Goal: Task Accomplishment & Management: Use online tool/utility

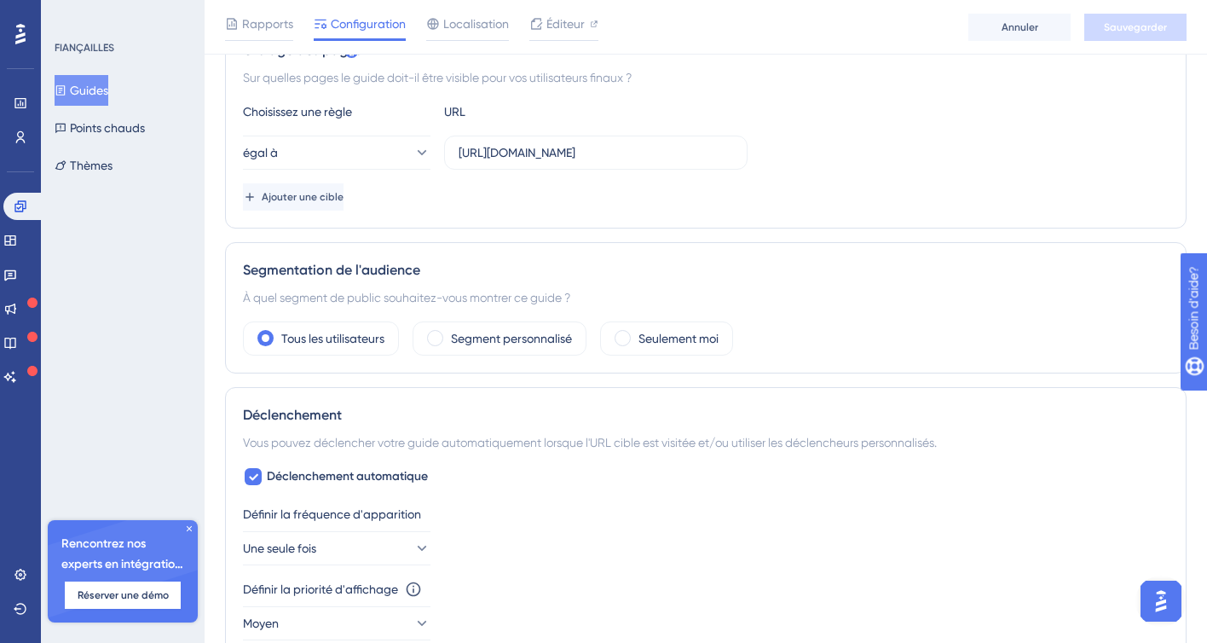
scroll to position [427, 0]
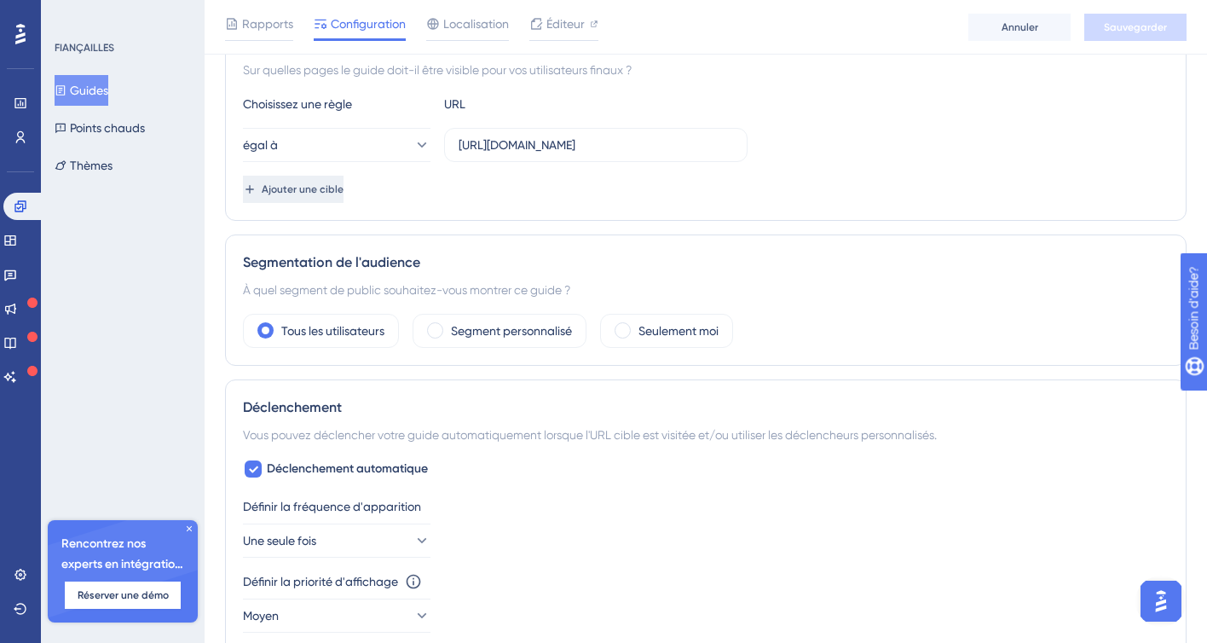
click at [344, 188] on font "Ajouter une cible" at bounding box center [303, 189] width 82 height 12
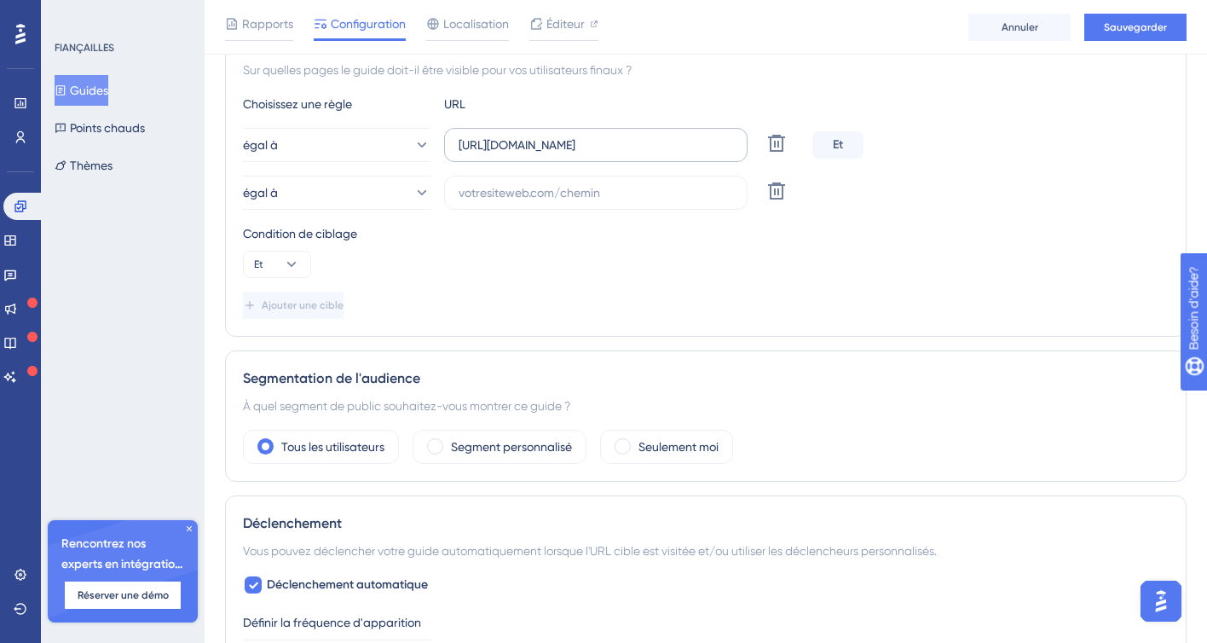
drag, startPoint x: 456, startPoint y: 146, endPoint x: 597, endPoint y: 145, distance: 140.7
click at [597, 145] on label "https://app.clikodoc.com/sign-in" at bounding box center [595, 145] width 303 height 34
click at [597, 145] on input "https://app.clikodoc.com/sign-in" at bounding box center [596, 145] width 275 height 19
drag, startPoint x: 597, startPoint y: 145, endPoint x: 448, endPoint y: 147, distance: 149.2
click at [448, 147] on label "https://app.clikodoc.com/sign-in" at bounding box center [595, 145] width 303 height 34
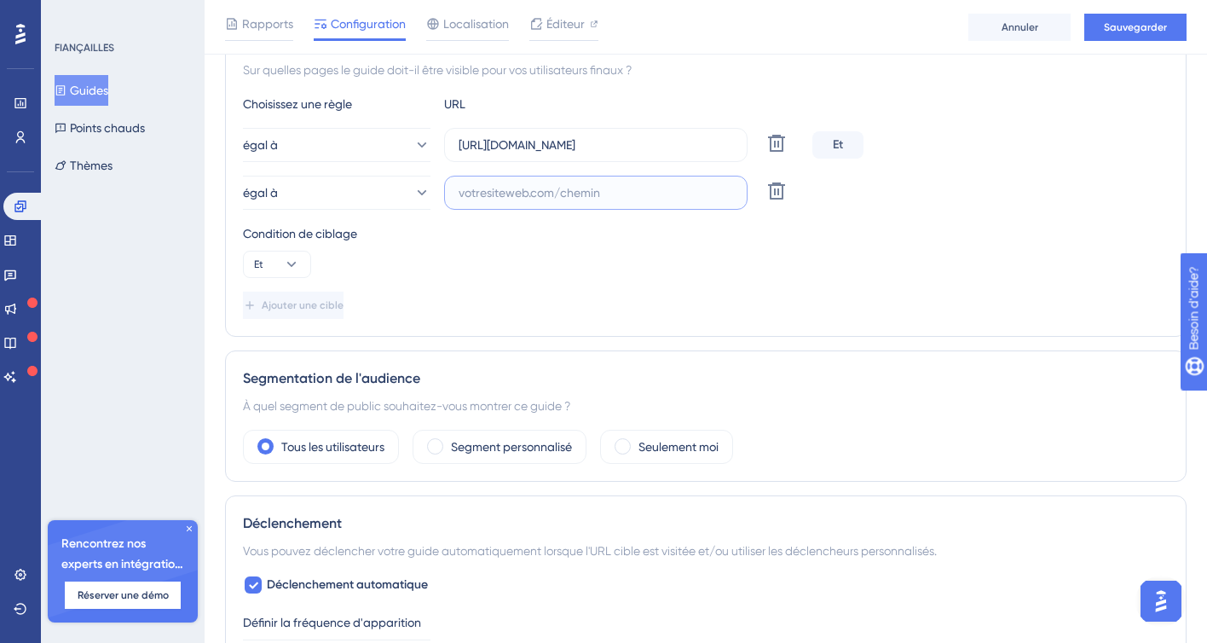
click at [498, 195] on input "text" at bounding box center [596, 192] width 275 height 19
paste input "https://app.clikodoc.com"
type input "https://app.clikodoc.com"
click at [575, 253] on div "Condition de ciblage Et" at bounding box center [706, 250] width 926 height 55
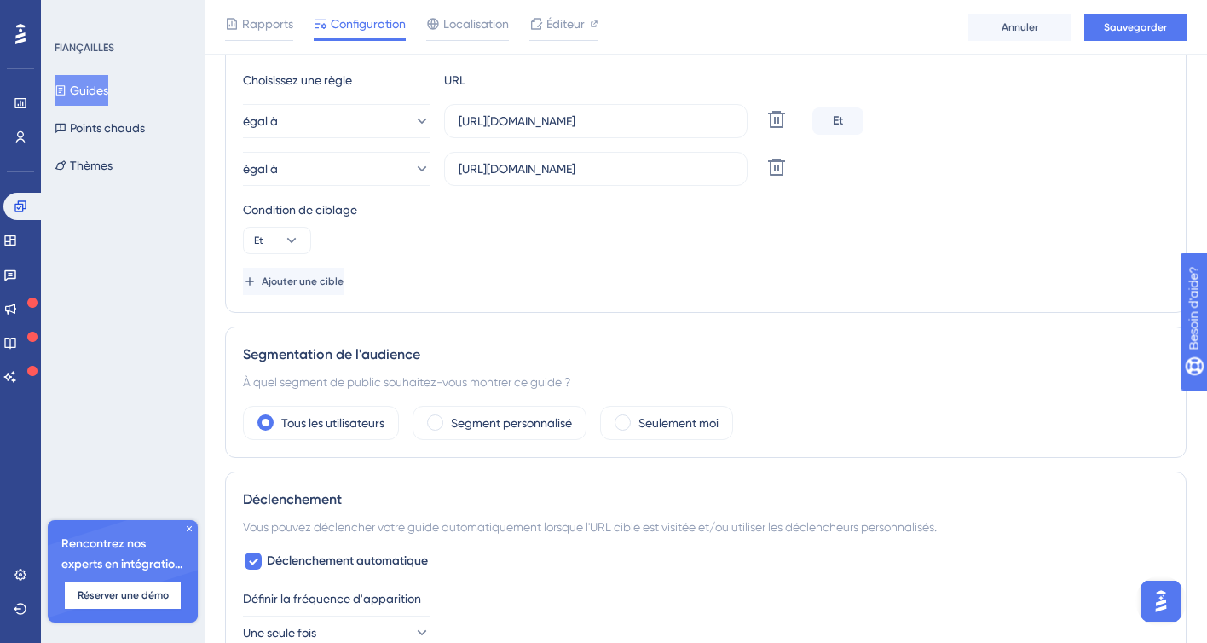
scroll to position [487, 0]
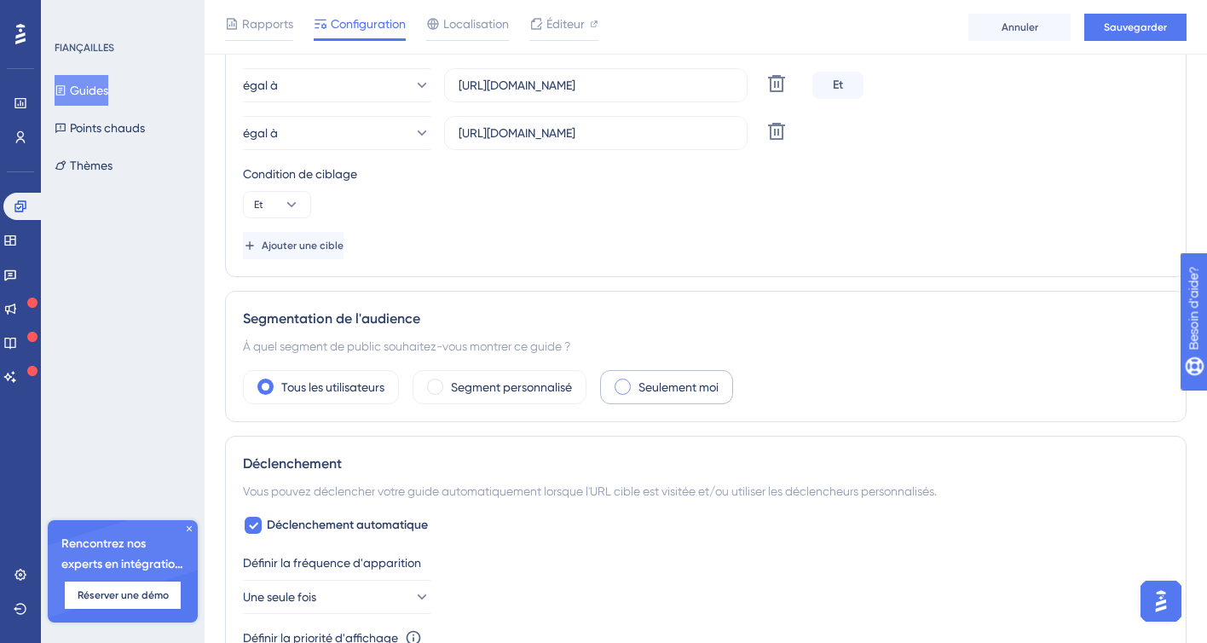
click at [630, 387] on span at bounding box center [623, 387] width 16 height 16
click at [636, 381] on input "radio" at bounding box center [636, 381] width 0 height 0
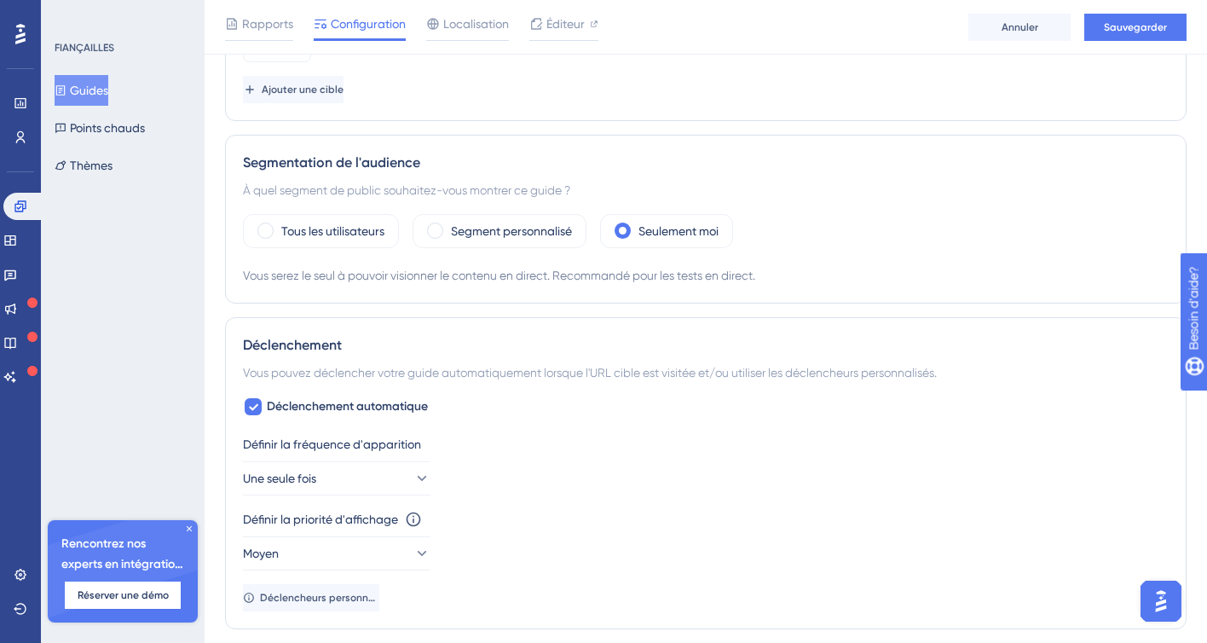
scroll to position [661, 0]
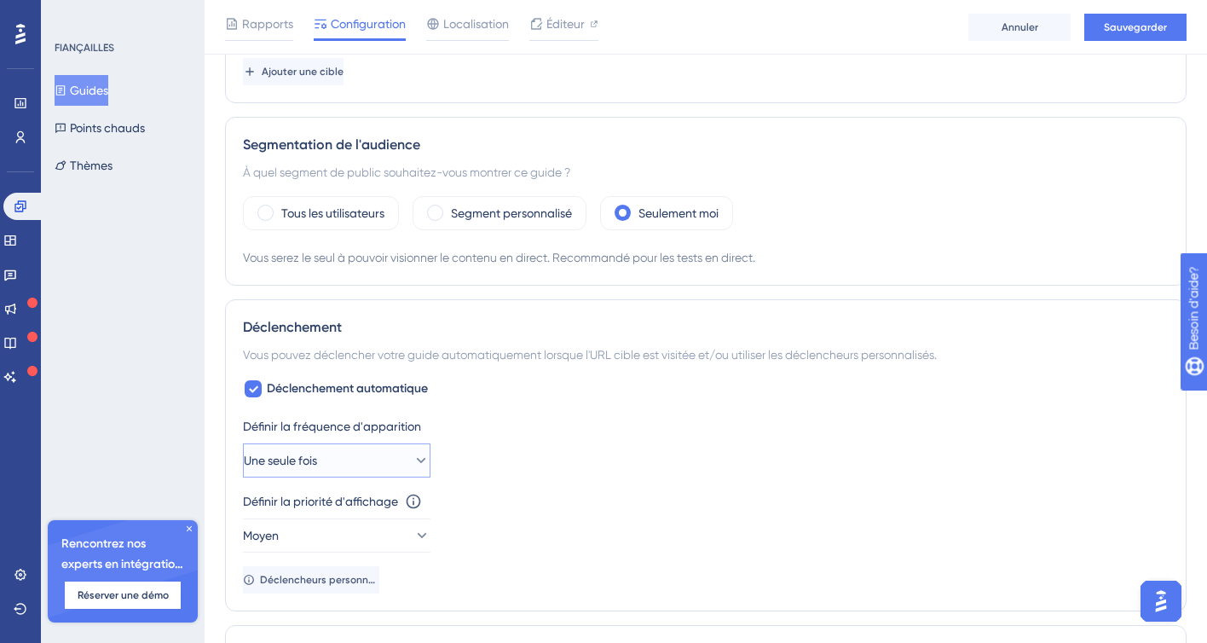
click at [413, 452] on icon at bounding box center [421, 460] width 17 height 17
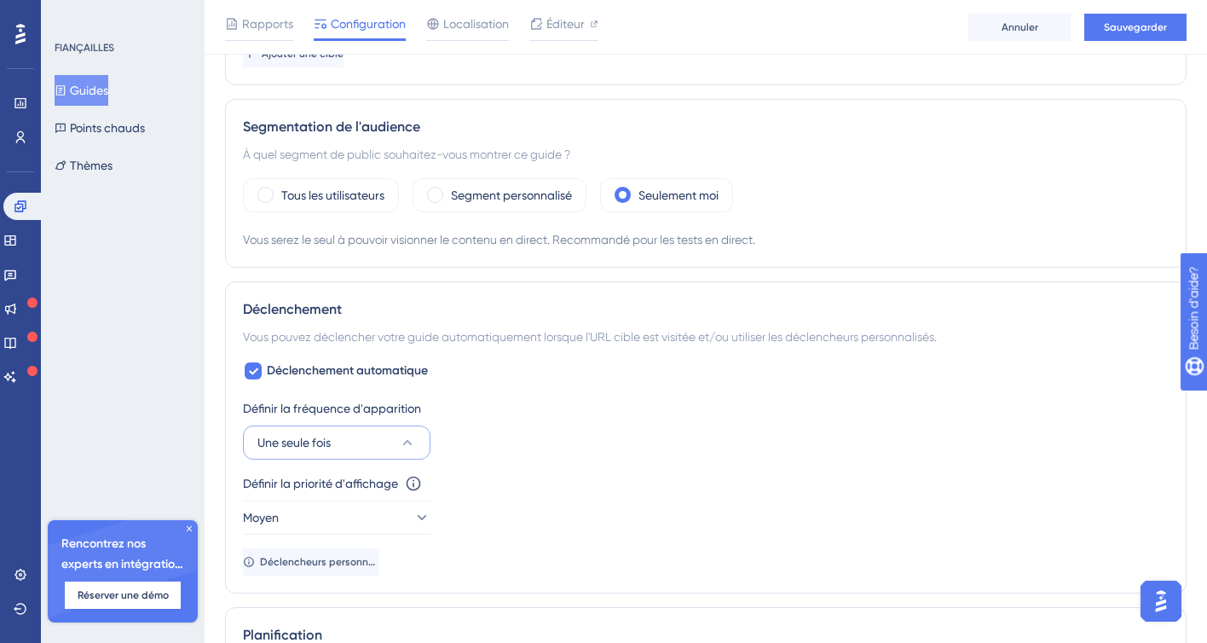
click at [406, 447] on div "Une seule fois Only Once Only Once Once in a Session Once in a Session Once in …" at bounding box center [337, 442] width 188 height 34
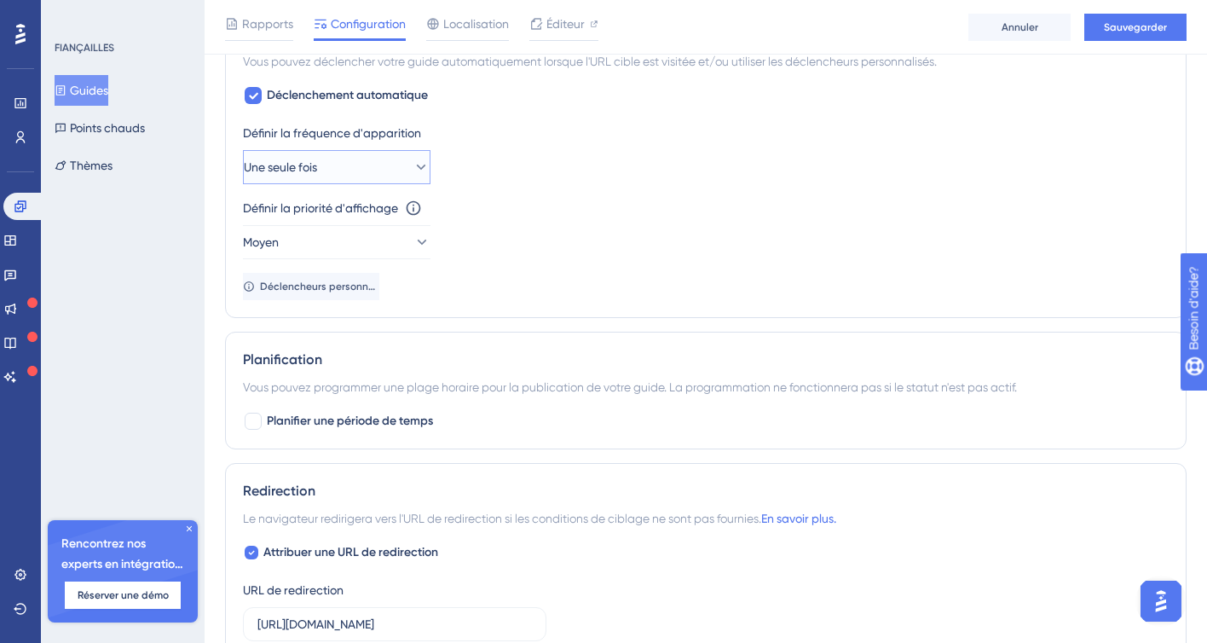
click at [413, 165] on icon at bounding box center [421, 167] width 17 height 17
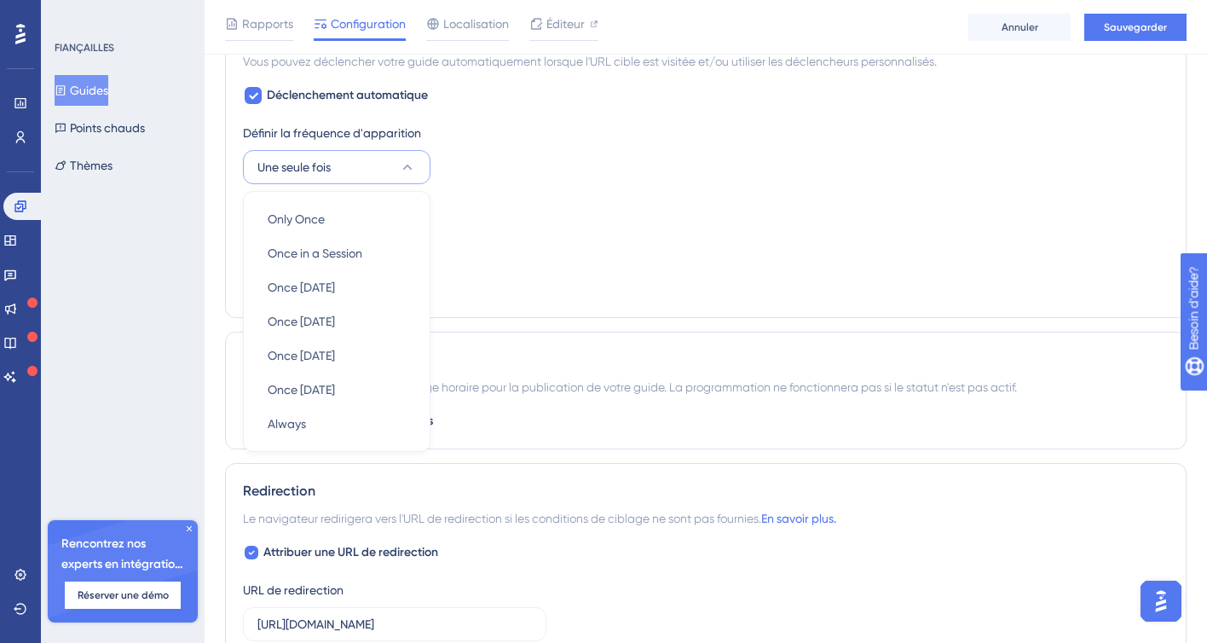
scroll to position [951, 0]
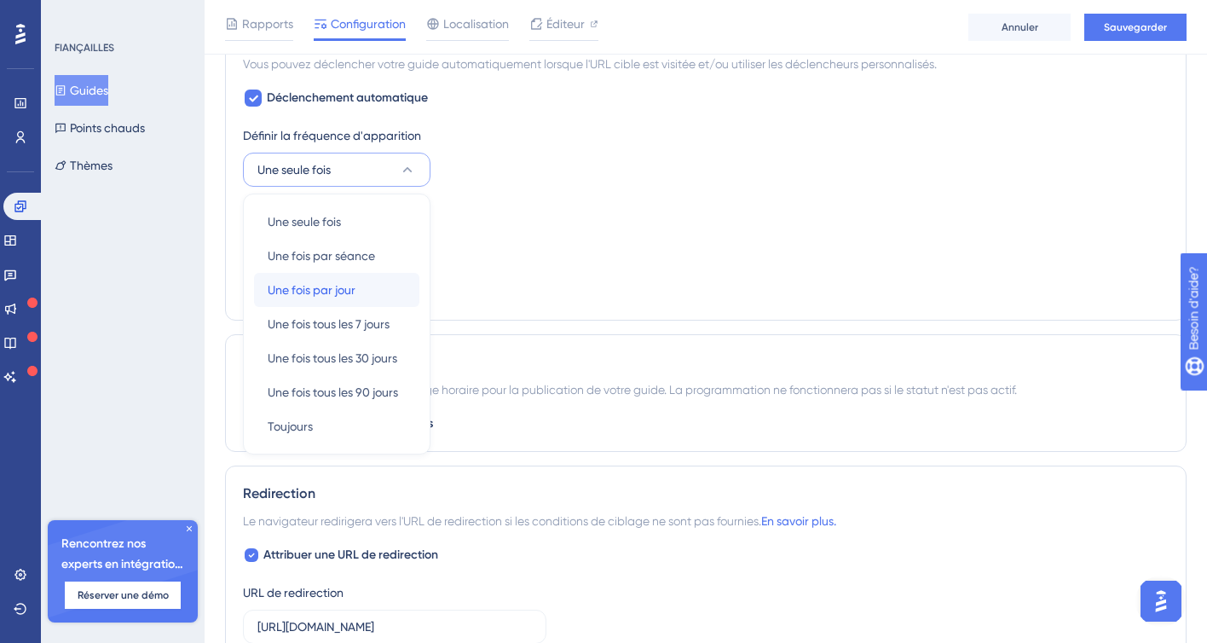
click at [389, 292] on div "Une fois par jour Une fois par jour" at bounding box center [337, 290] width 138 height 34
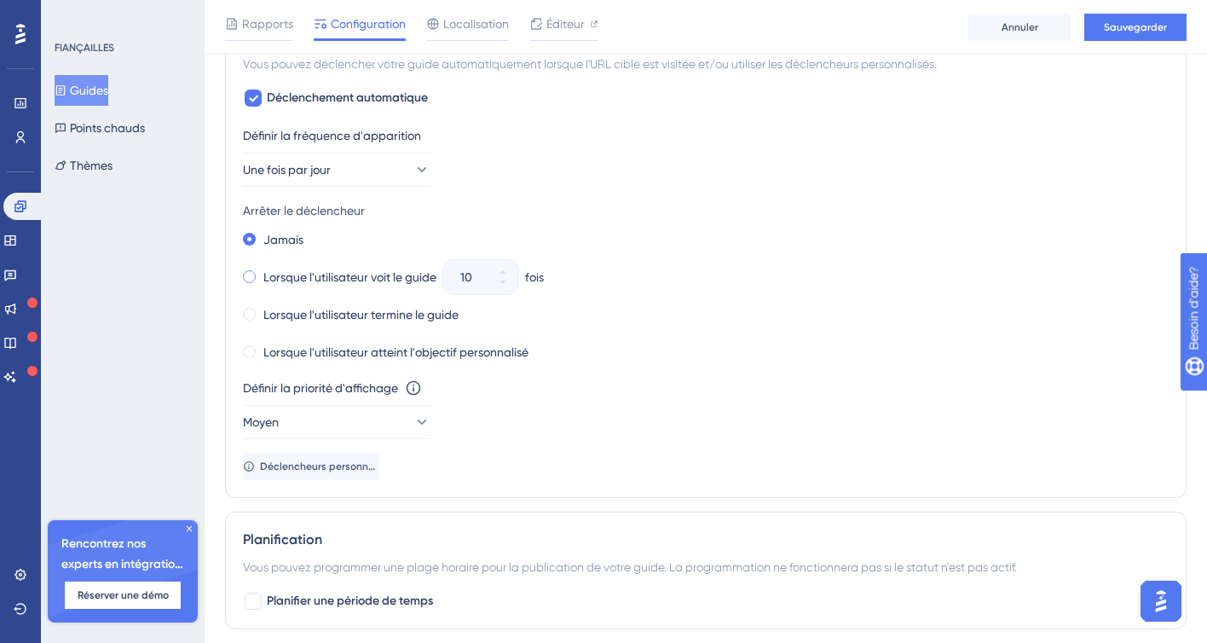
click at [254, 279] on span at bounding box center [249, 276] width 13 height 13
click at [261, 273] on input "radio" at bounding box center [261, 273] width 0 height 0
click at [248, 239] on span at bounding box center [249, 239] width 13 height 13
click at [261, 235] on input "radio" at bounding box center [261, 235] width 0 height 0
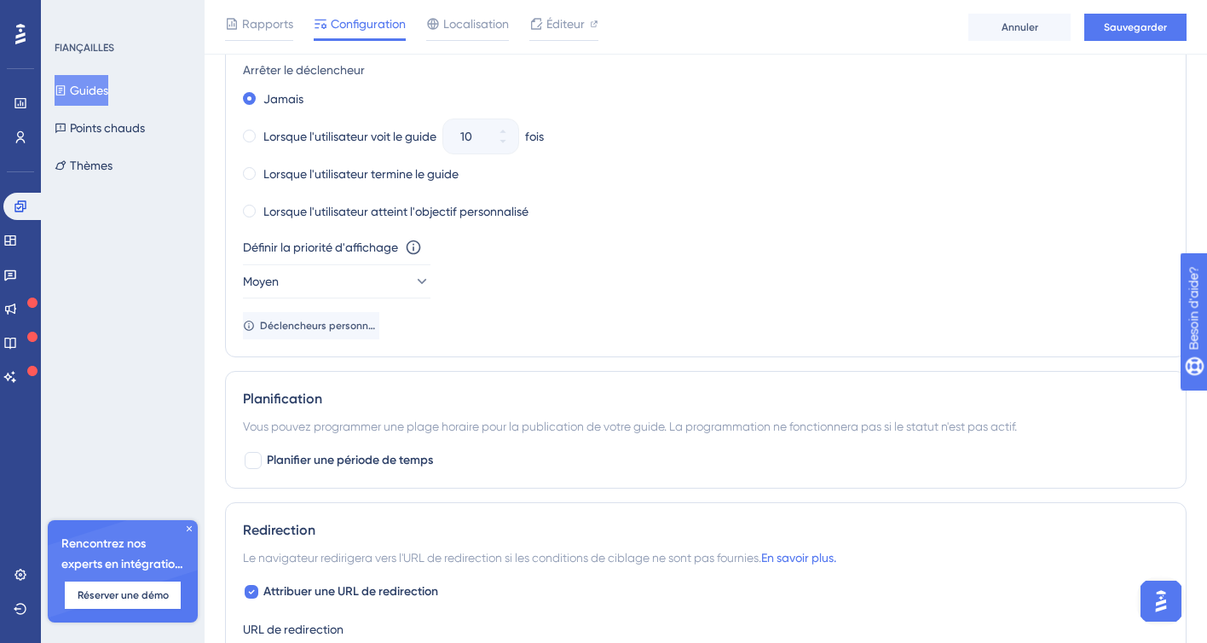
scroll to position [1097, 0]
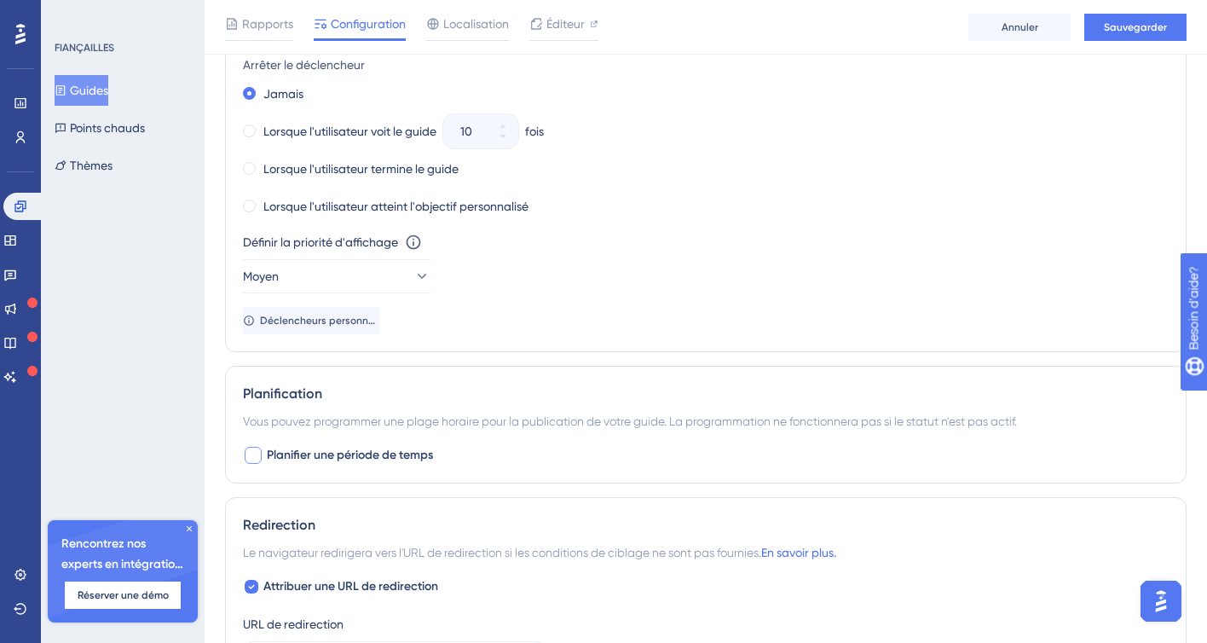
click at [248, 453] on div at bounding box center [253, 455] width 17 height 17
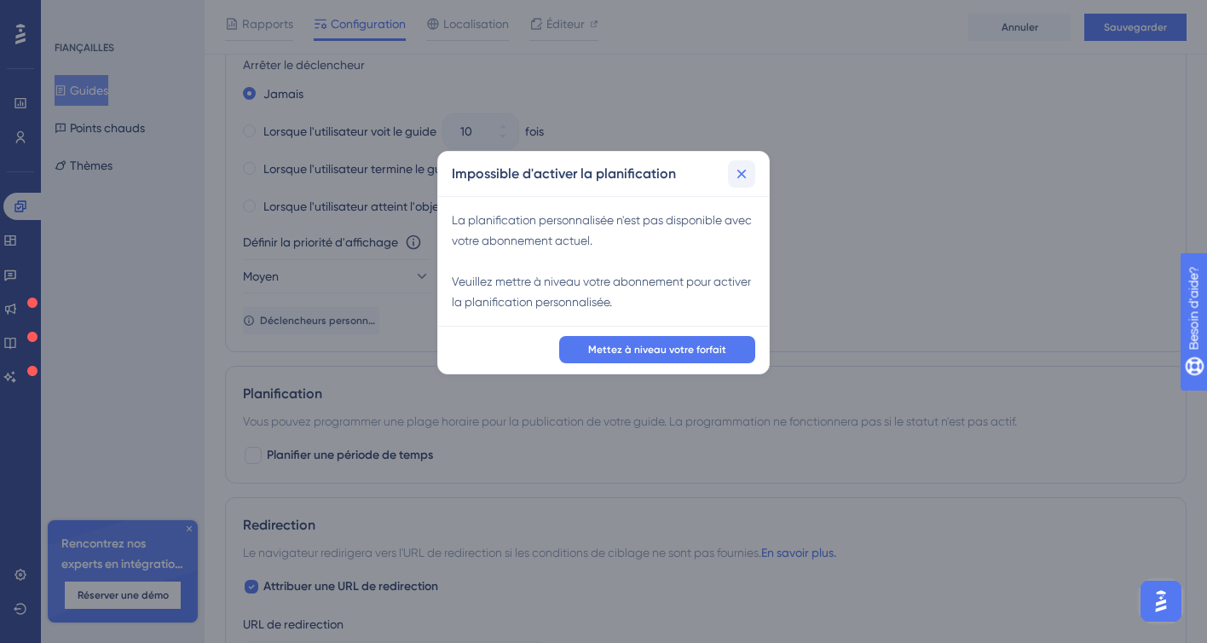
click at [743, 170] on icon at bounding box center [741, 173] width 17 height 17
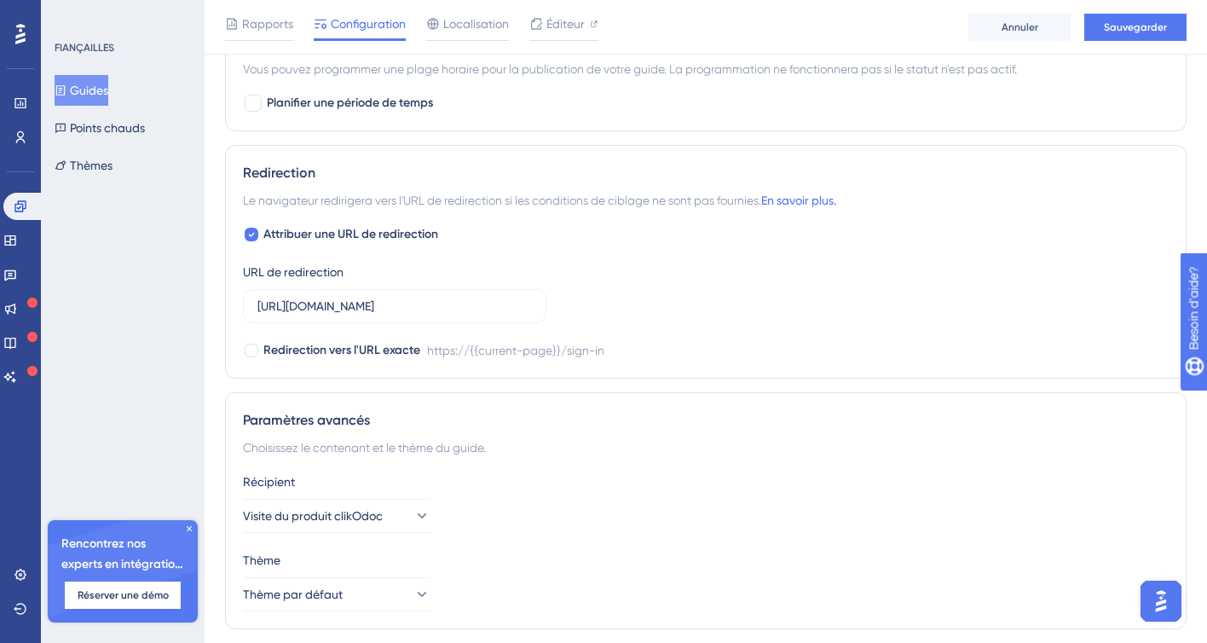
scroll to position [1504, 0]
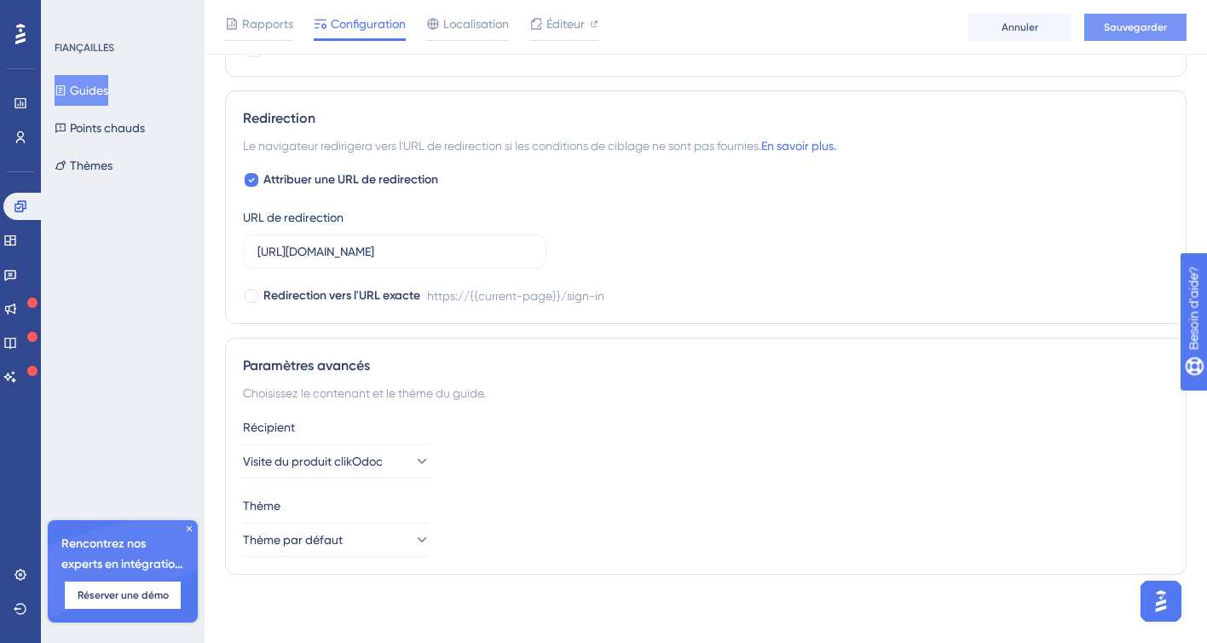
click at [1126, 27] on font "Sauvegarder" at bounding box center [1135, 27] width 63 height 12
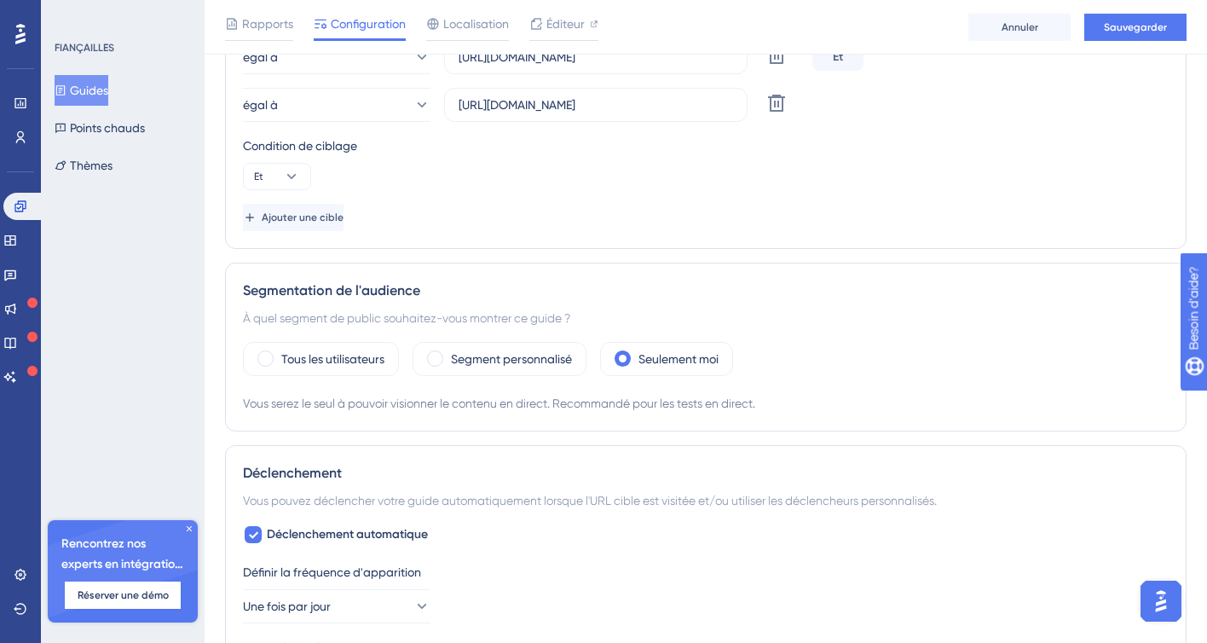
scroll to position [0, 0]
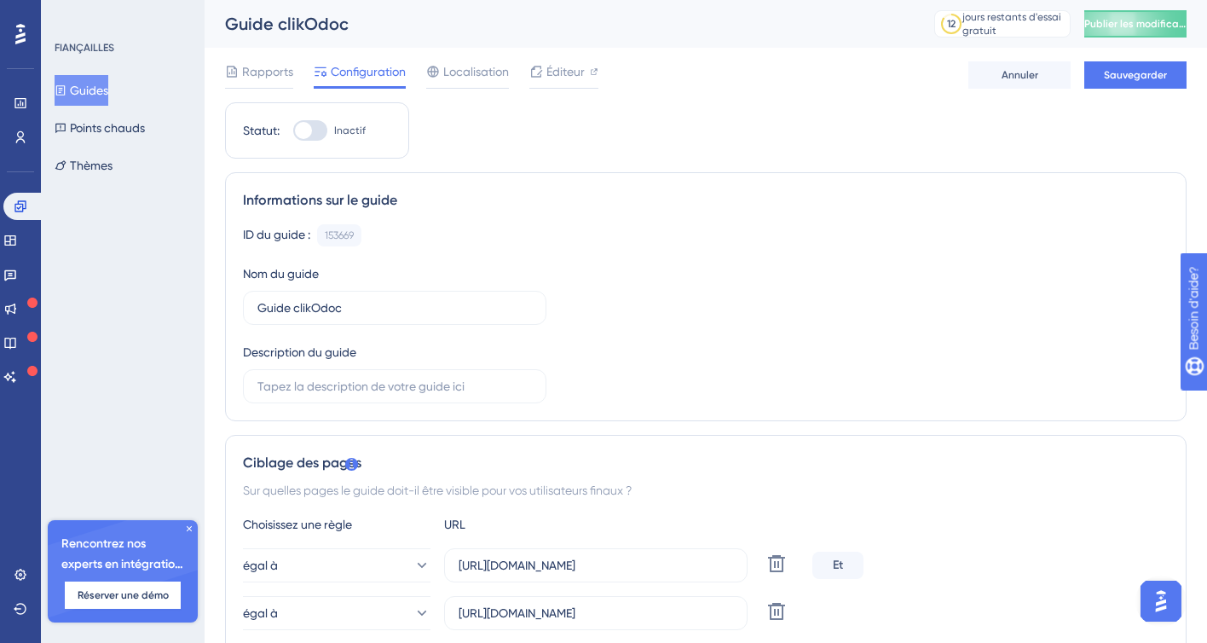
click at [303, 130] on div at bounding box center [303, 130] width 17 height 17
click at [293, 130] on input "Inactif" at bounding box center [292, 130] width 1 height 1
checkbox input "true"
click at [1133, 77] on font "Sauvegarder" at bounding box center [1135, 75] width 63 height 12
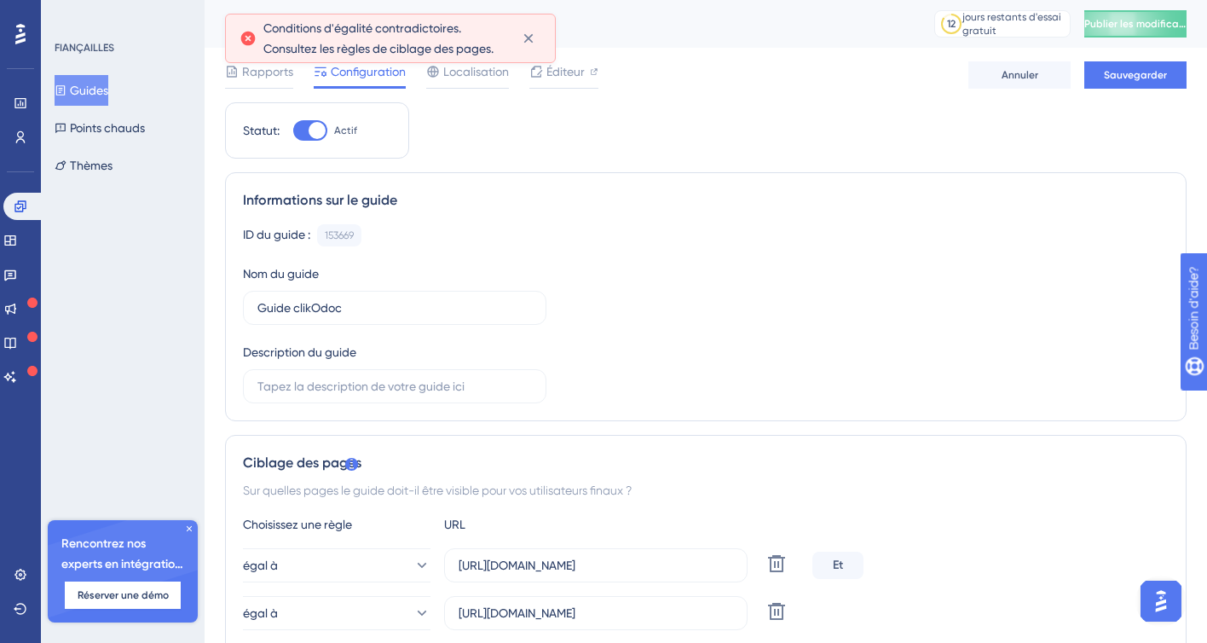
click at [352, 43] on font "Conditions d'égalité contradictoires. Consultez les règles de ciblage des pages." at bounding box center [378, 38] width 230 height 34
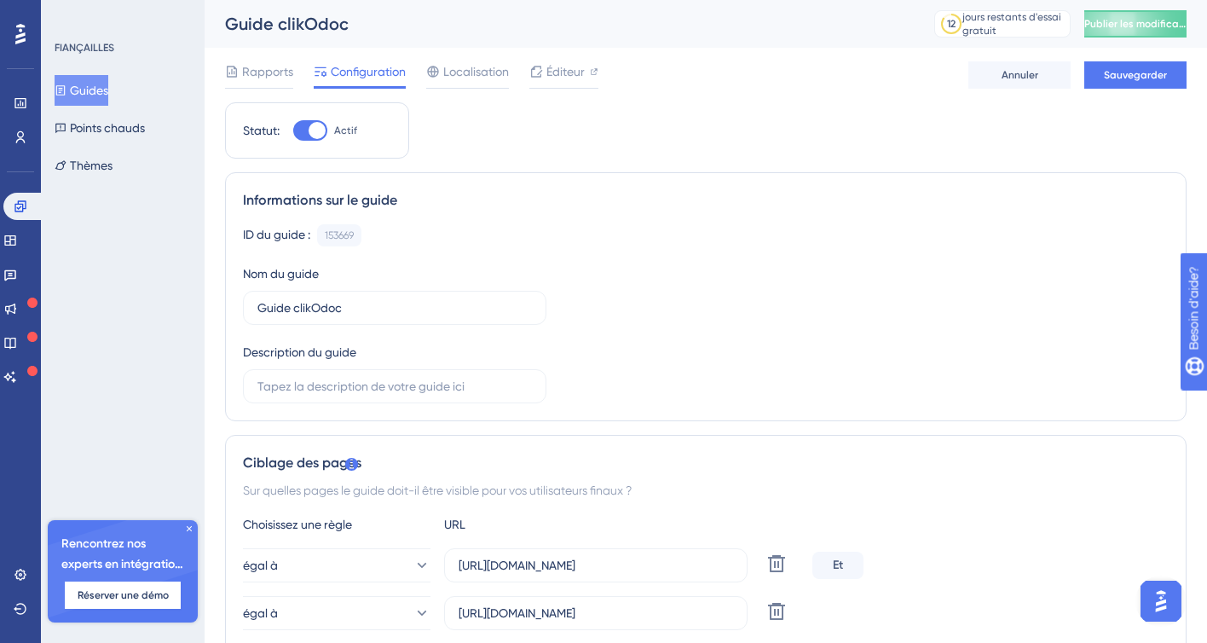
click at [100, 90] on font "Guides" at bounding box center [89, 91] width 38 height 14
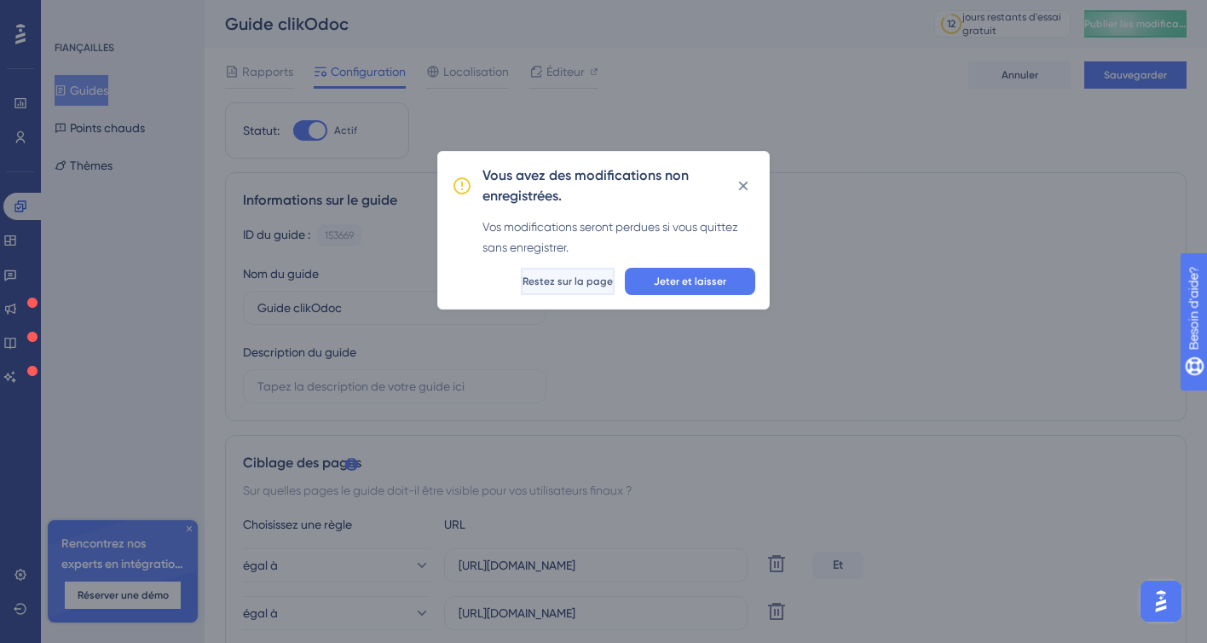
click at [579, 278] on font "Restez sur la page" at bounding box center [568, 281] width 90 height 12
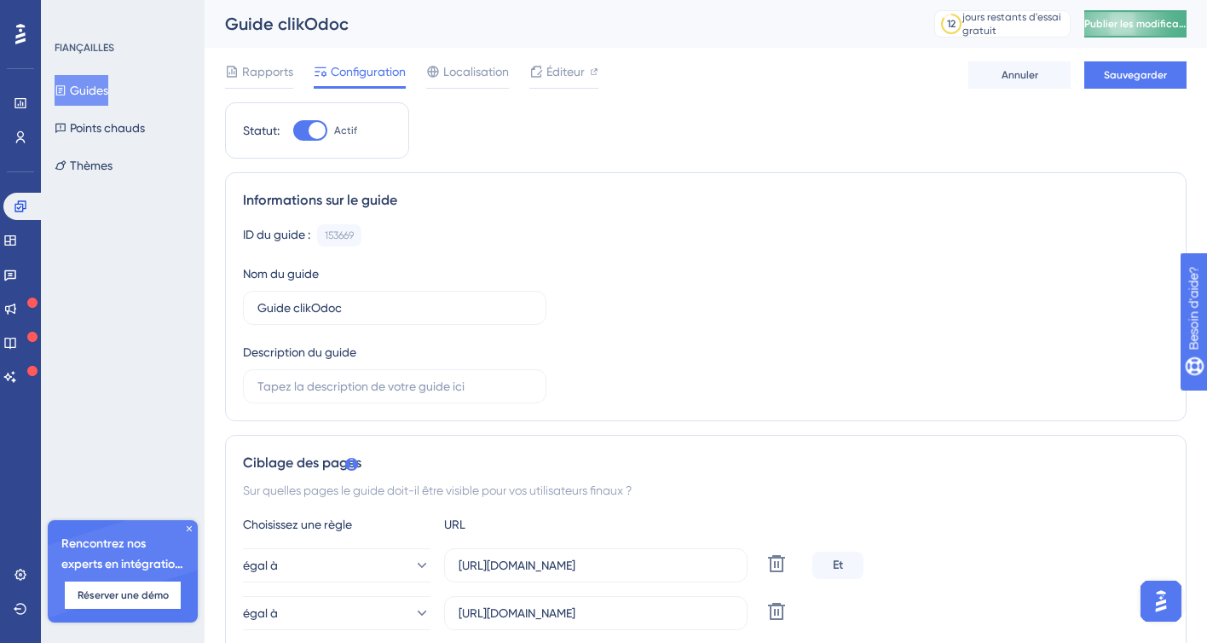
click at [1125, 12] on button "Publier les modifications" at bounding box center [1135, 23] width 102 height 27
click at [1130, 66] on button "Sauvegarder" at bounding box center [1135, 74] width 102 height 27
click at [1145, 72] on font "Sauvegarder" at bounding box center [1135, 75] width 63 height 12
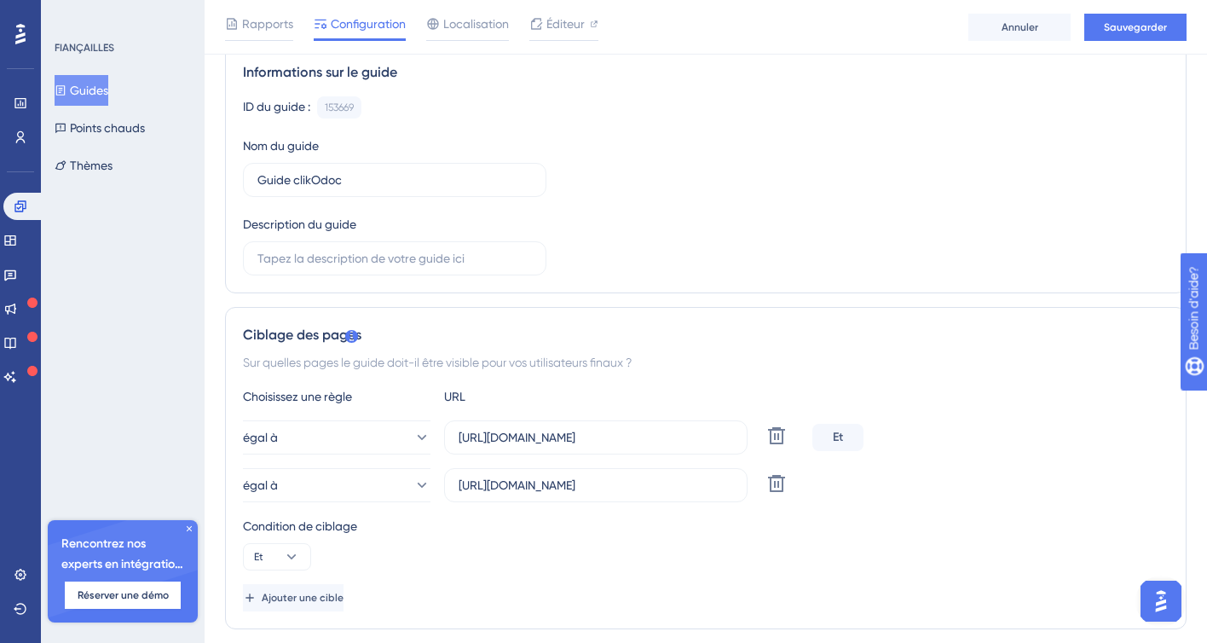
scroll to position [163, 0]
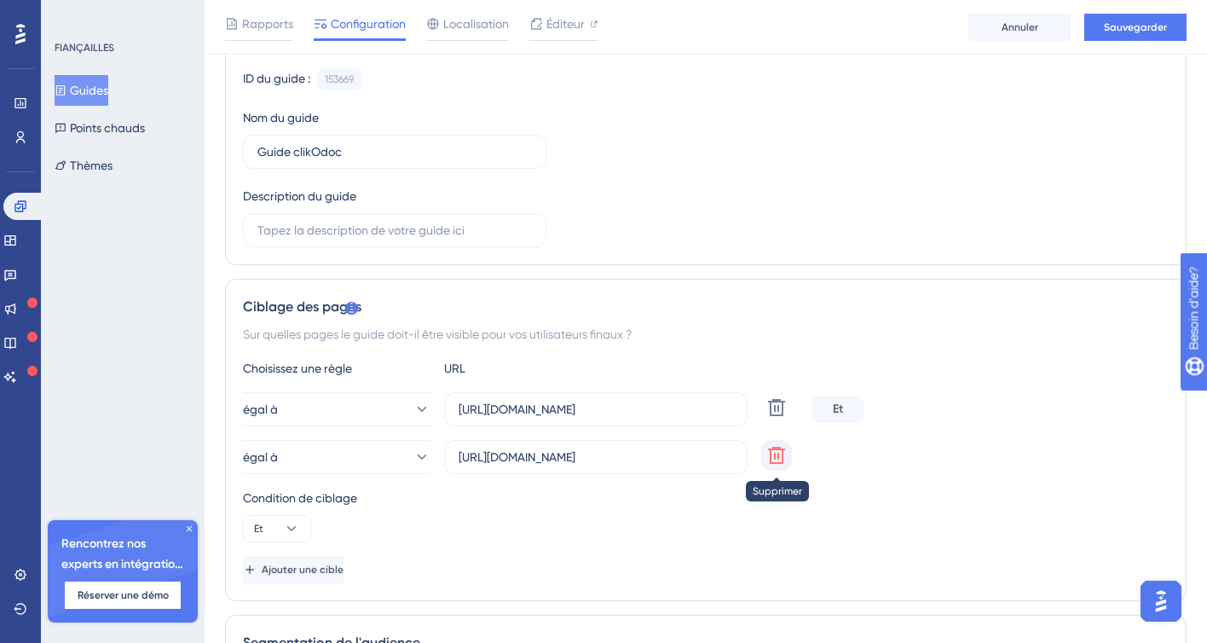
click at [777, 445] on icon at bounding box center [776, 455] width 20 height 20
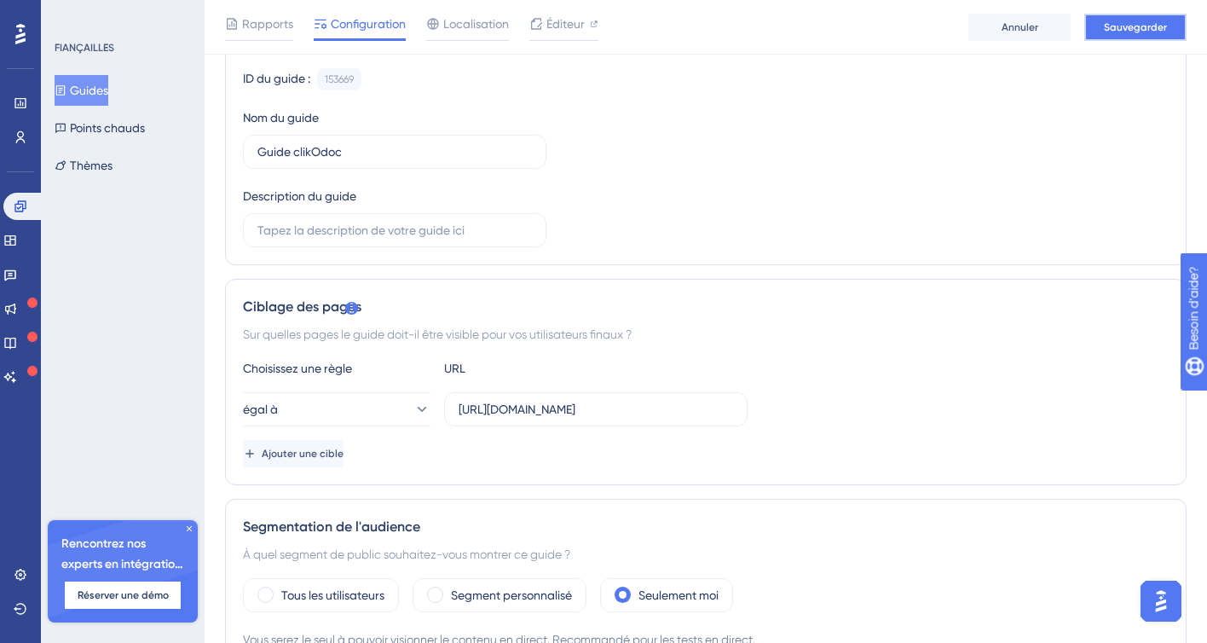
click at [1129, 26] on font "Sauvegarder" at bounding box center [1135, 27] width 63 height 12
click at [108, 87] on font "Guides" at bounding box center [89, 91] width 38 height 14
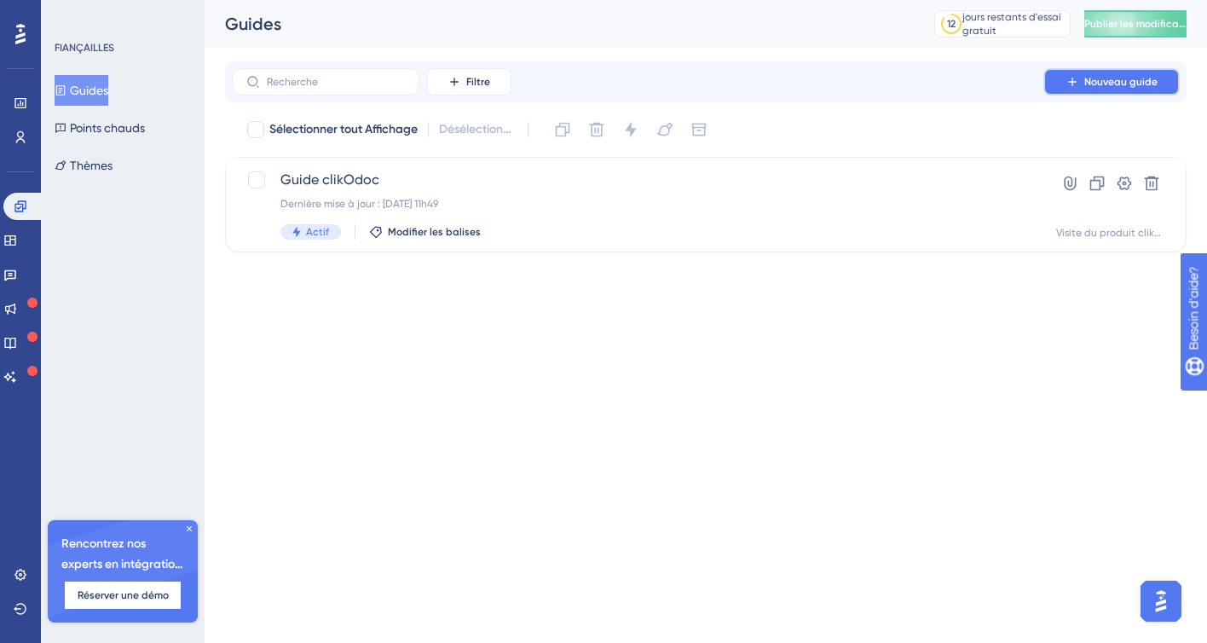
click at [1109, 85] on font "Nouveau guide" at bounding box center [1120, 82] width 73 height 12
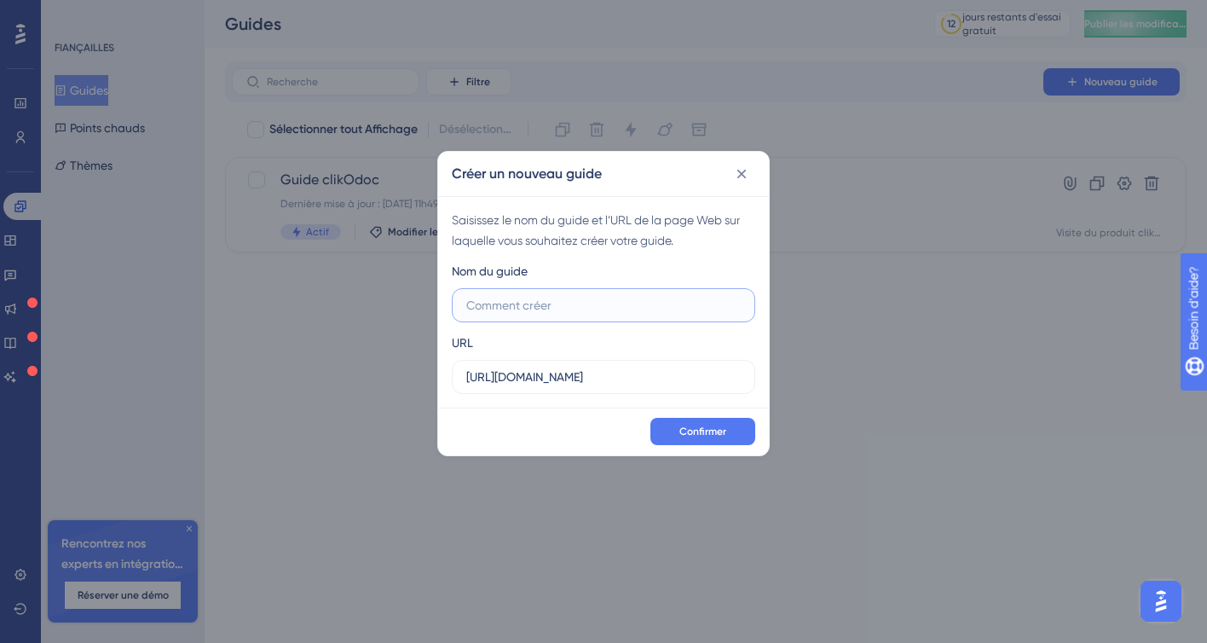
paste input "Préférences d’usage But : Personnaliser l’affichage et les options de travail."
type input "Préférences d’usage But : Personnaliser l’affichage et les options de travail."
click at [638, 379] on input "https://app.clikodoc.com" at bounding box center [603, 376] width 275 height 19
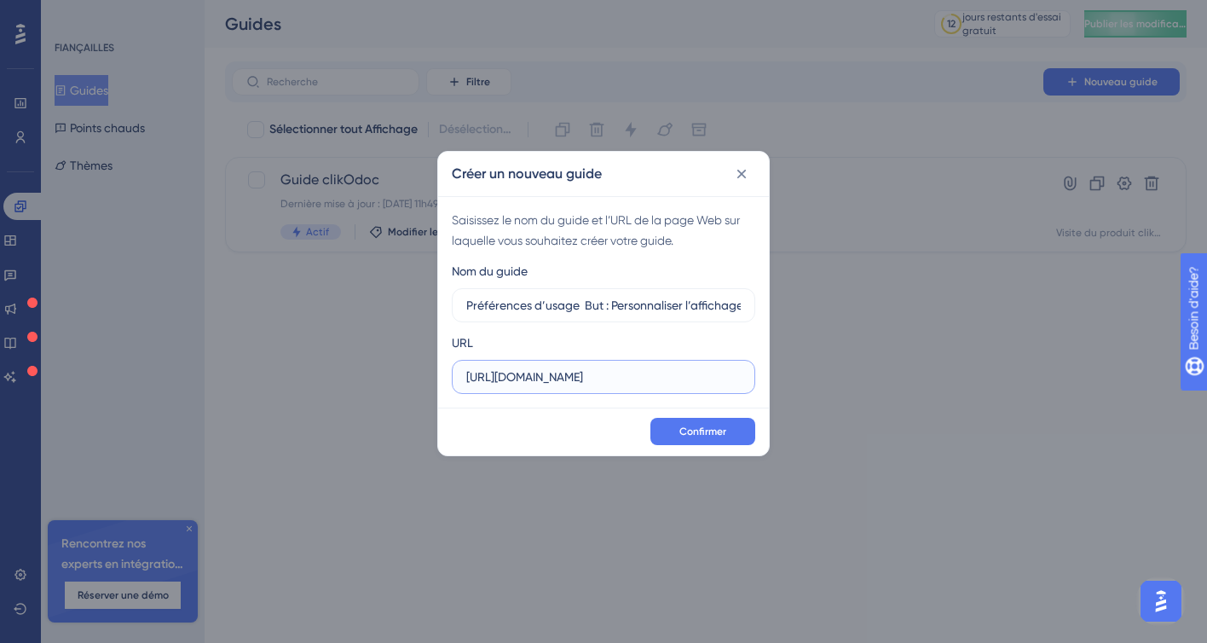
paste input "/account/preferences/general"
type input "https://app.clikodoc.com/account/preferences/general"
click at [704, 434] on font "Confirmer" at bounding box center [702, 431] width 47 height 12
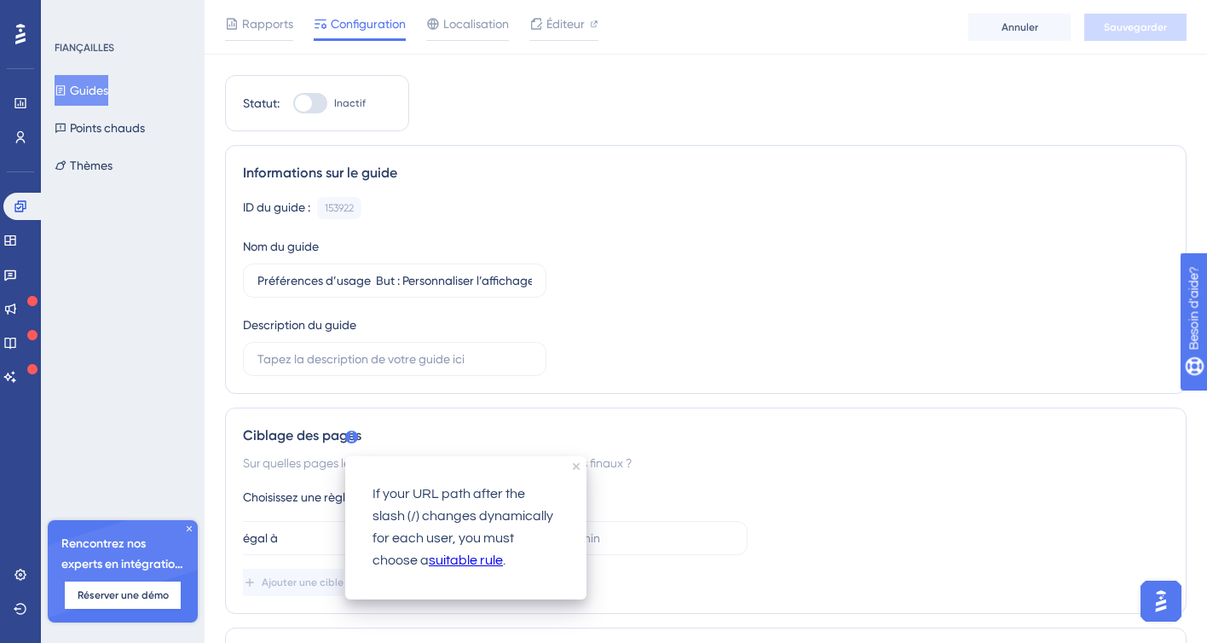
scroll to position [122, 0]
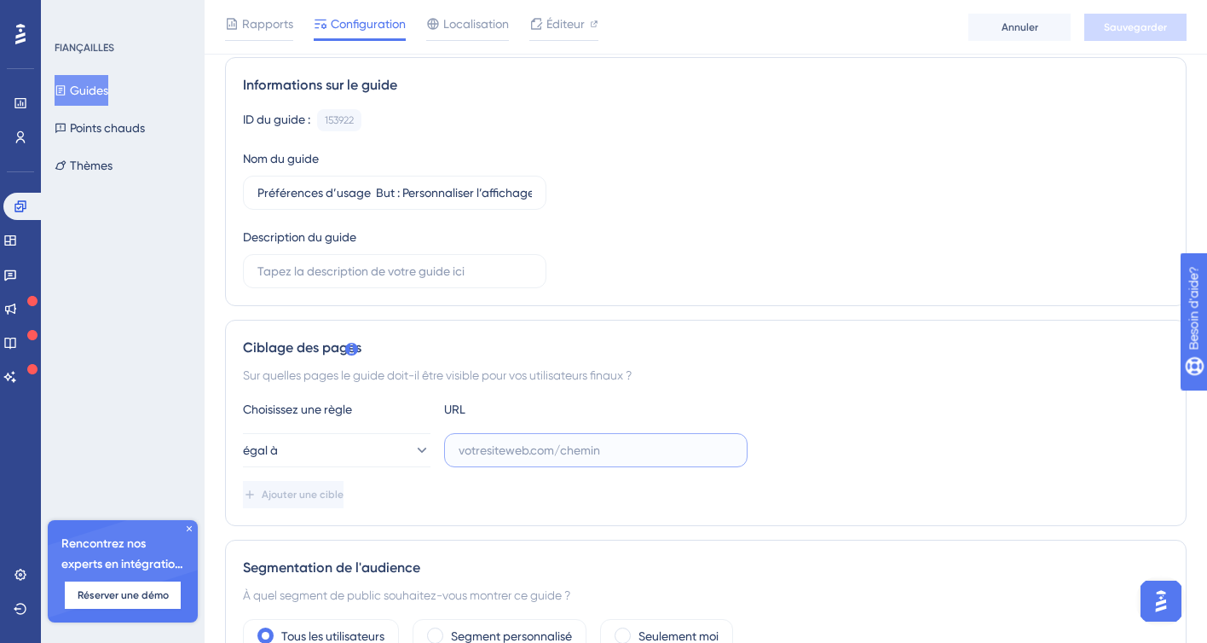
click at [535, 449] on input "text" at bounding box center [596, 450] width 275 height 19
paste input "https://app.clikodoc.com/account/preferences/general"
type input "https://app.clikodoc.com/account/preferences/general"
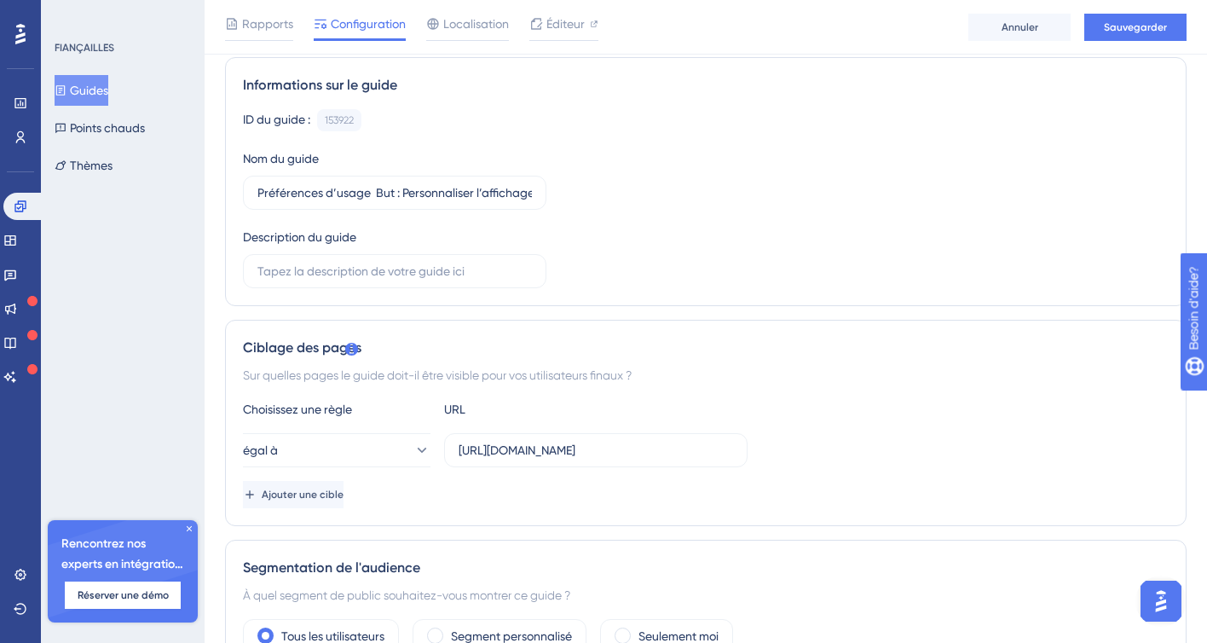
click at [425, 494] on div "Ajouter une cible" at bounding box center [706, 494] width 926 height 27
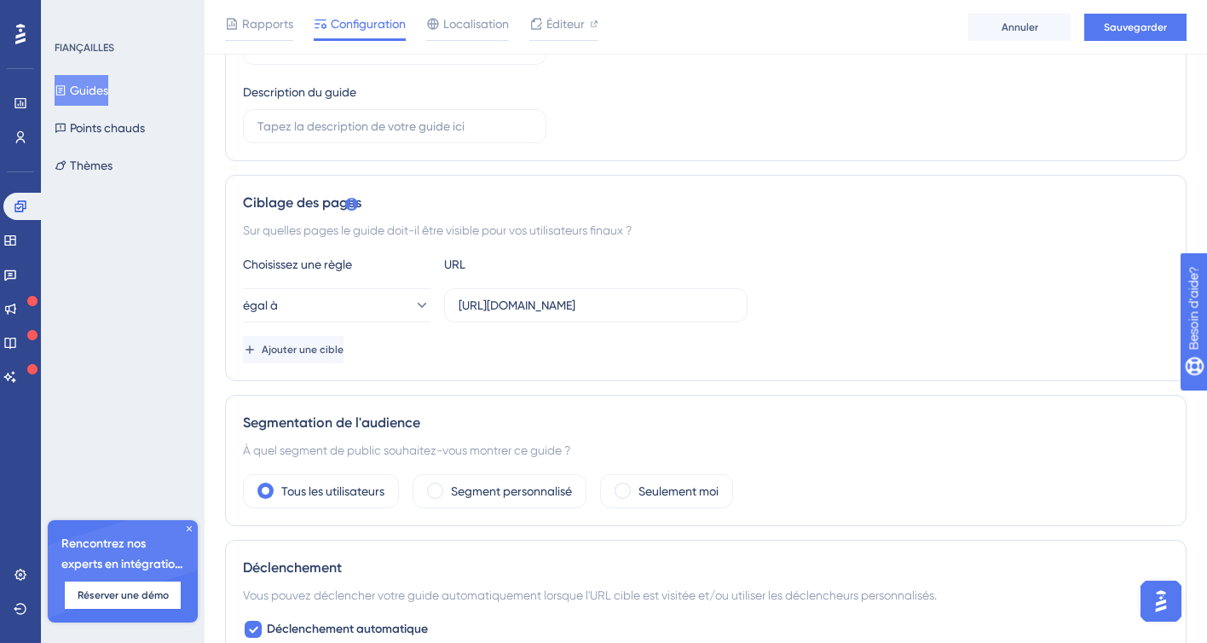
scroll to position [283, 0]
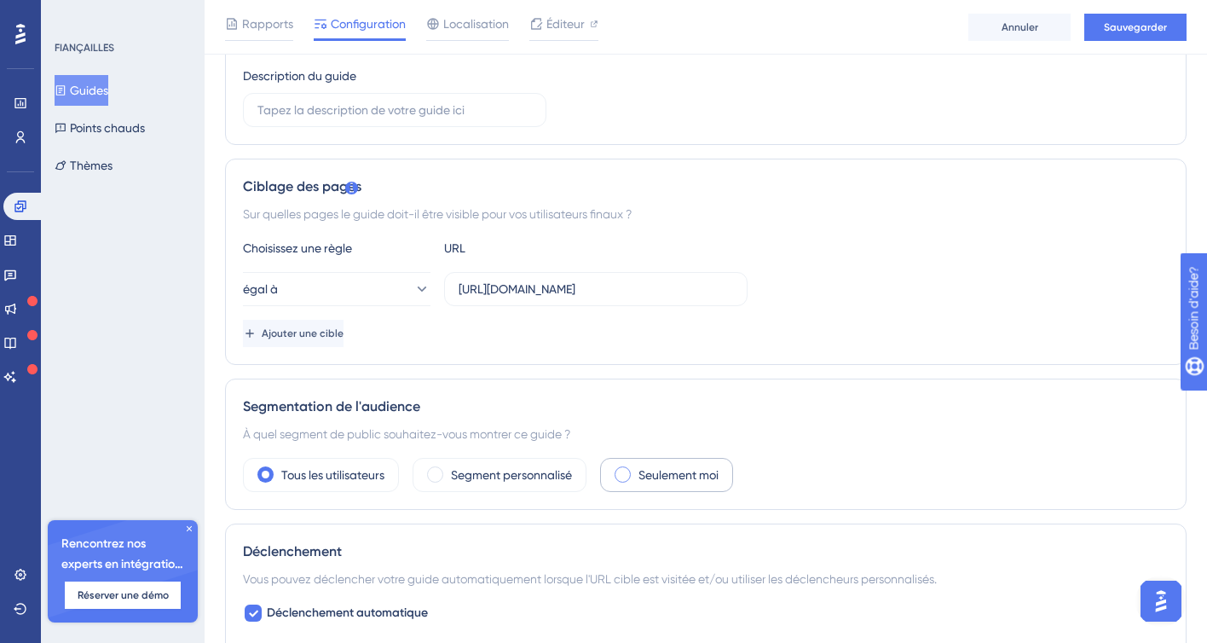
click at [630, 466] on span at bounding box center [623, 474] width 16 height 16
click at [636, 469] on input "radio" at bounding box center [636, 469] width 0 height 0
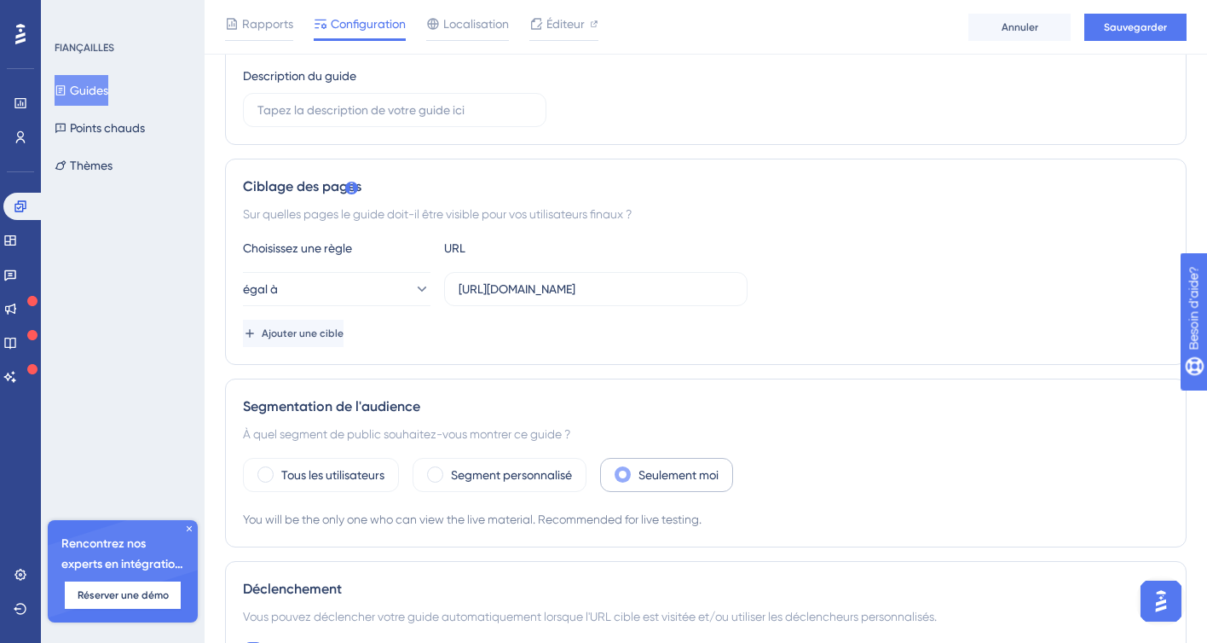
scroll to position [296, 0]
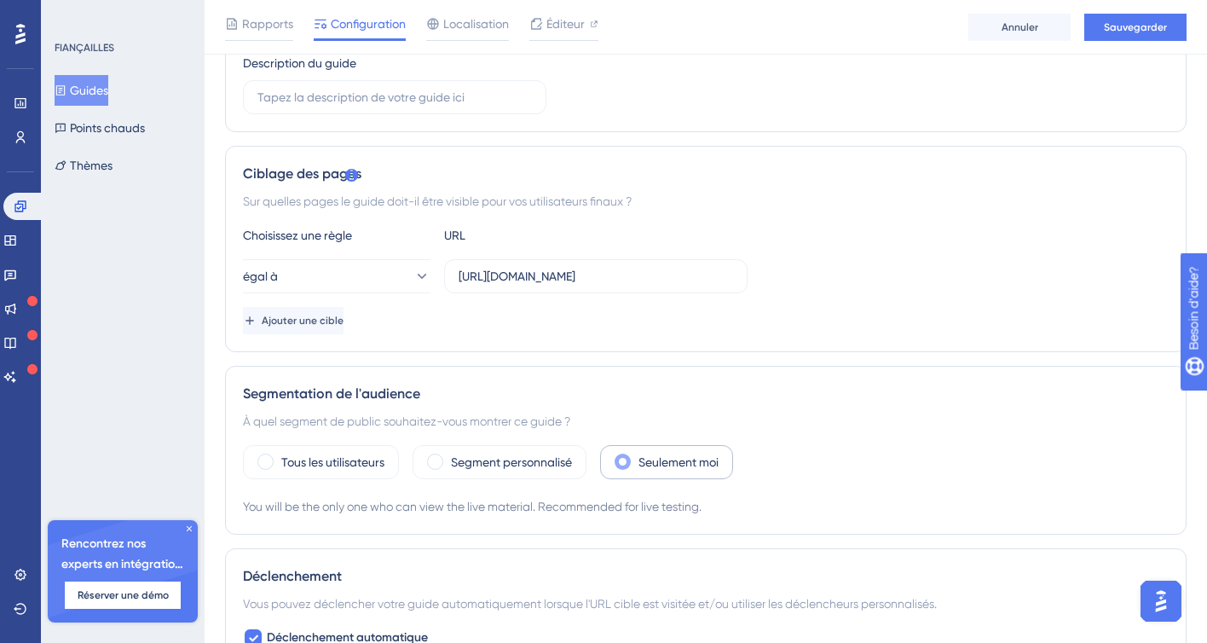
click at [628, 454] on span at bounding box center [623, 462] width 16 height 16
click at [636, 456] on input "radio" at bounding box center [636, 456] width 0 height 0
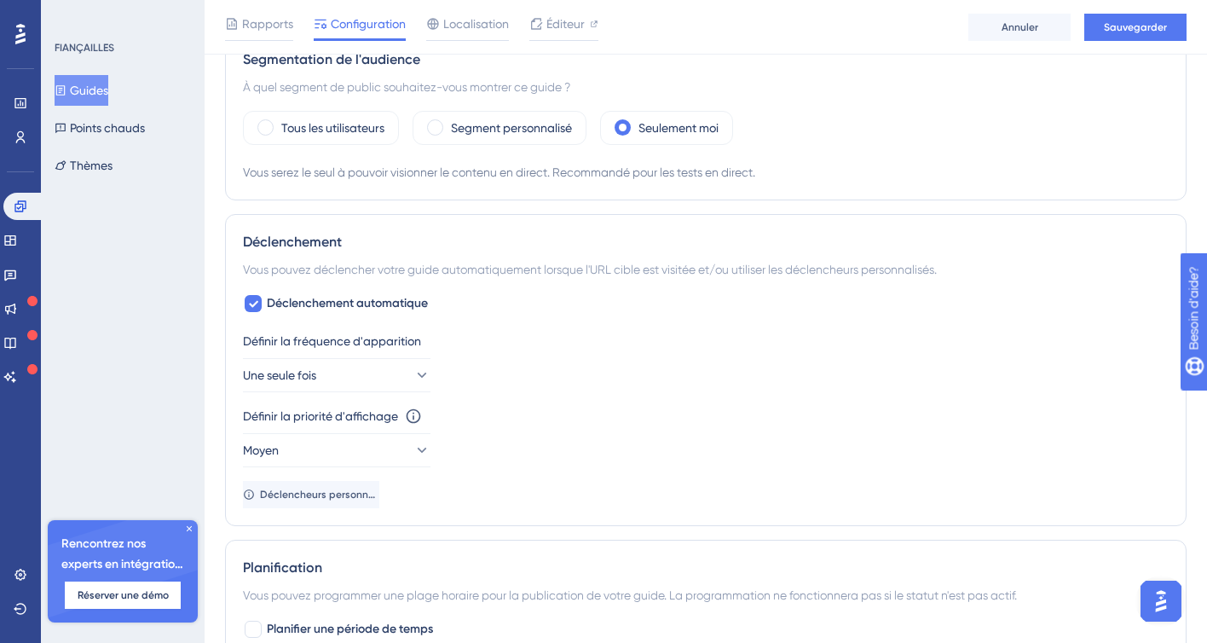
scroll to position [640, 0]
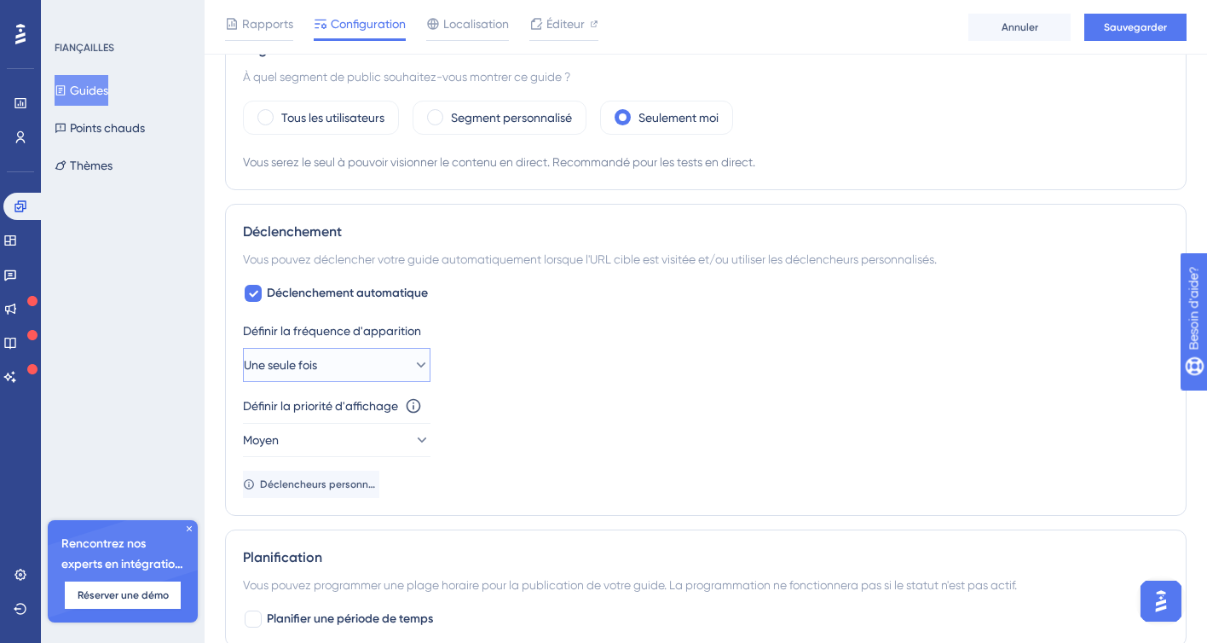
click at [413, 363] on icon at bounding box center [421, 364] width 17 height 17
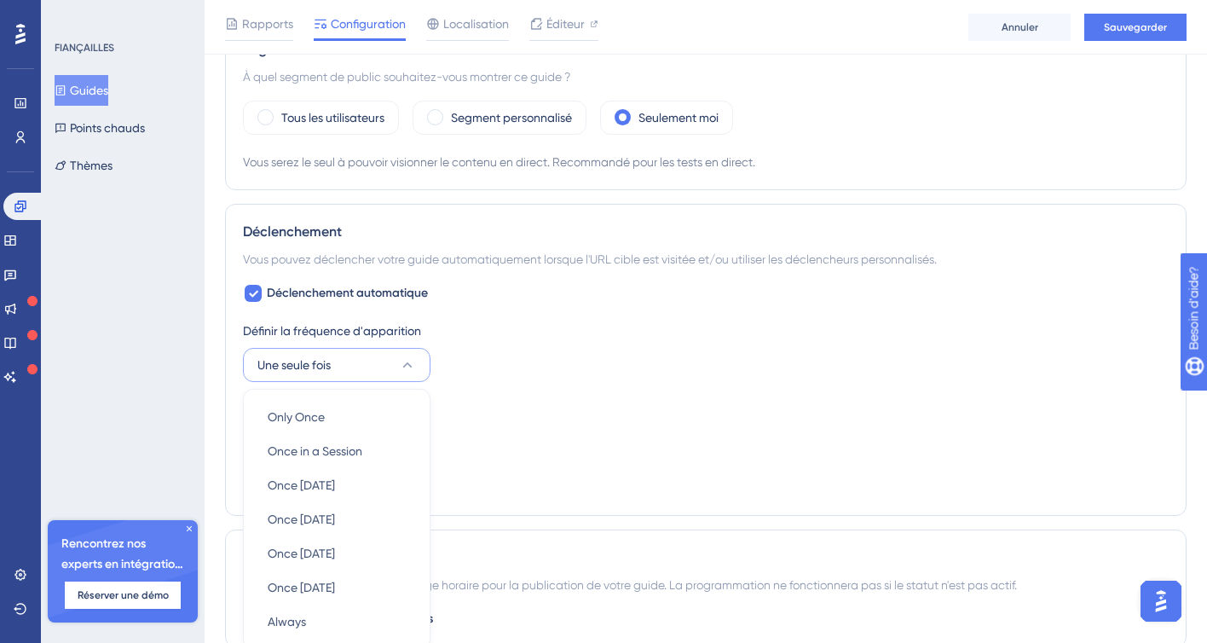
scroll to position [838, 0]
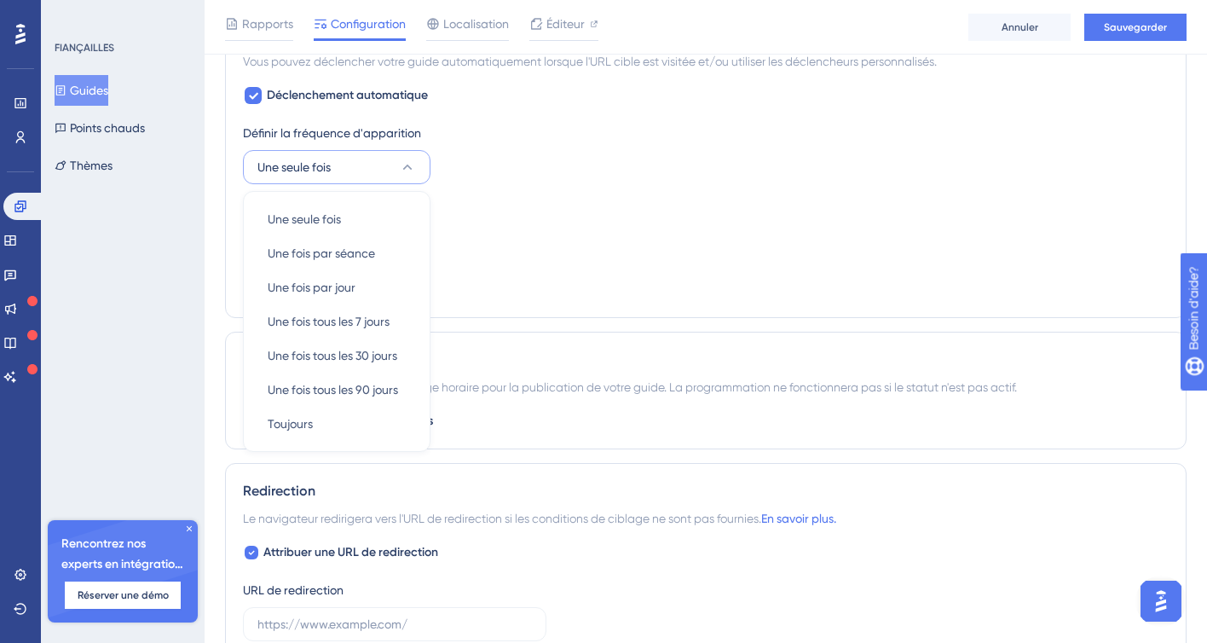
click at [501, 192] on div "Définir la fréquence d'apparition Une seule fois Une seule fois Une seule fois …" at bounding box center [706, 211] width 926 height 177
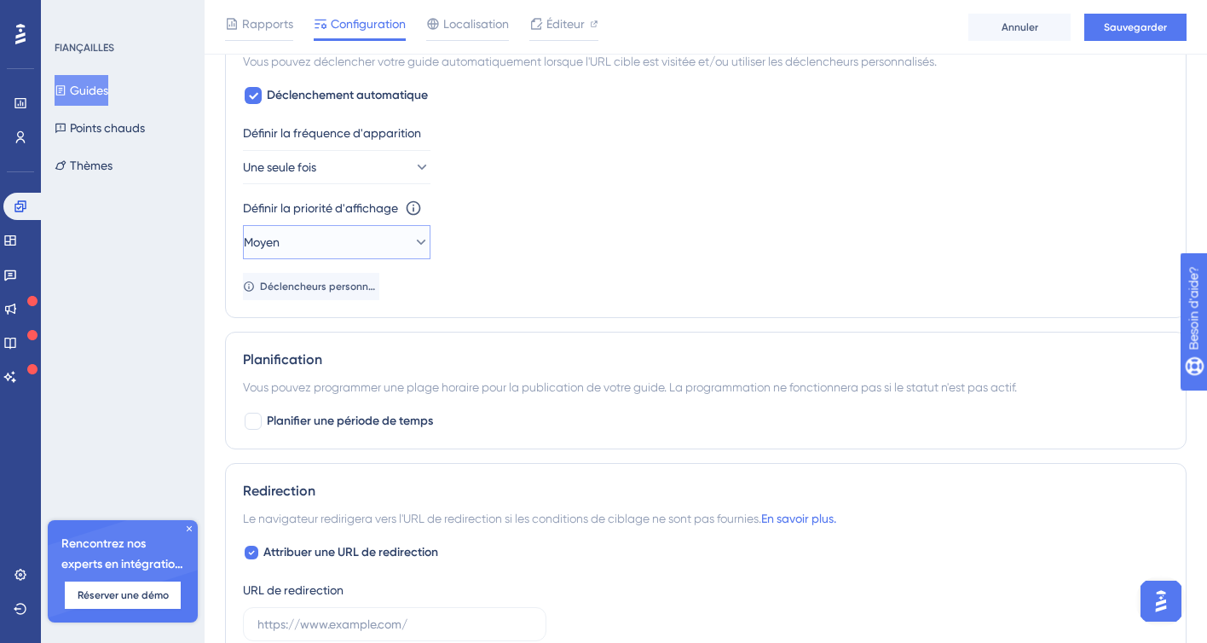
click at [413, 242] on icon at bounding box center [421, 242] width 17 height 17
click at [575, 236] on div "Définir la priorité d'affichage Cette option définira la priorité d'affichage e…" at bounding box center [706, 228] width 926 height 61
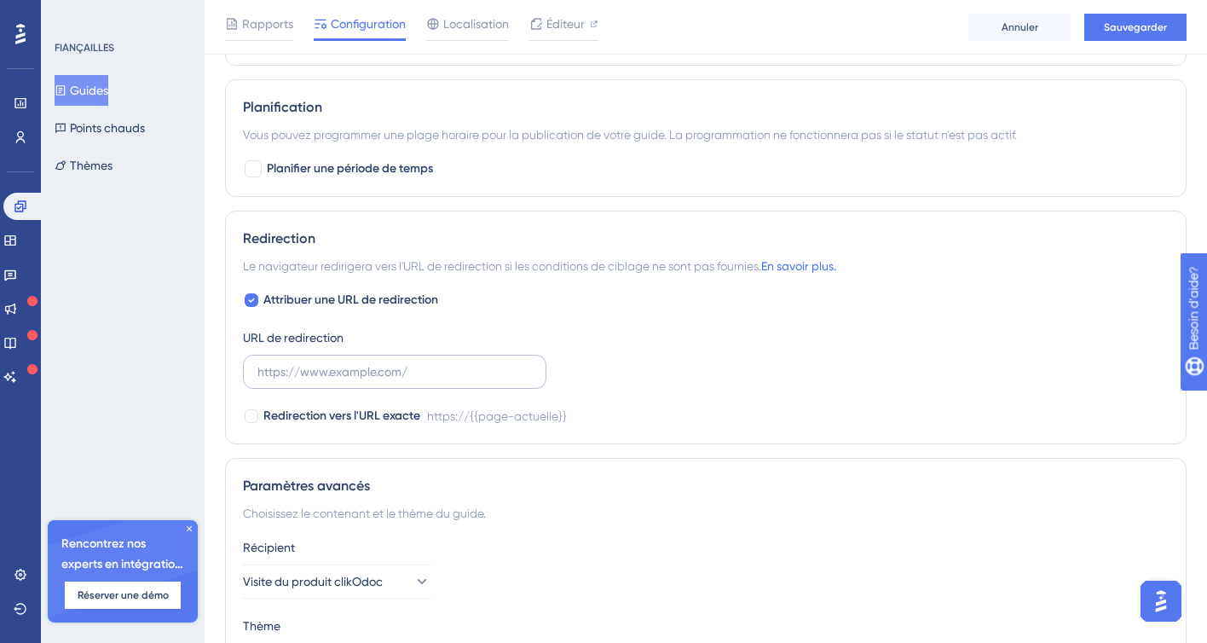
scroll to position [1211, 0]
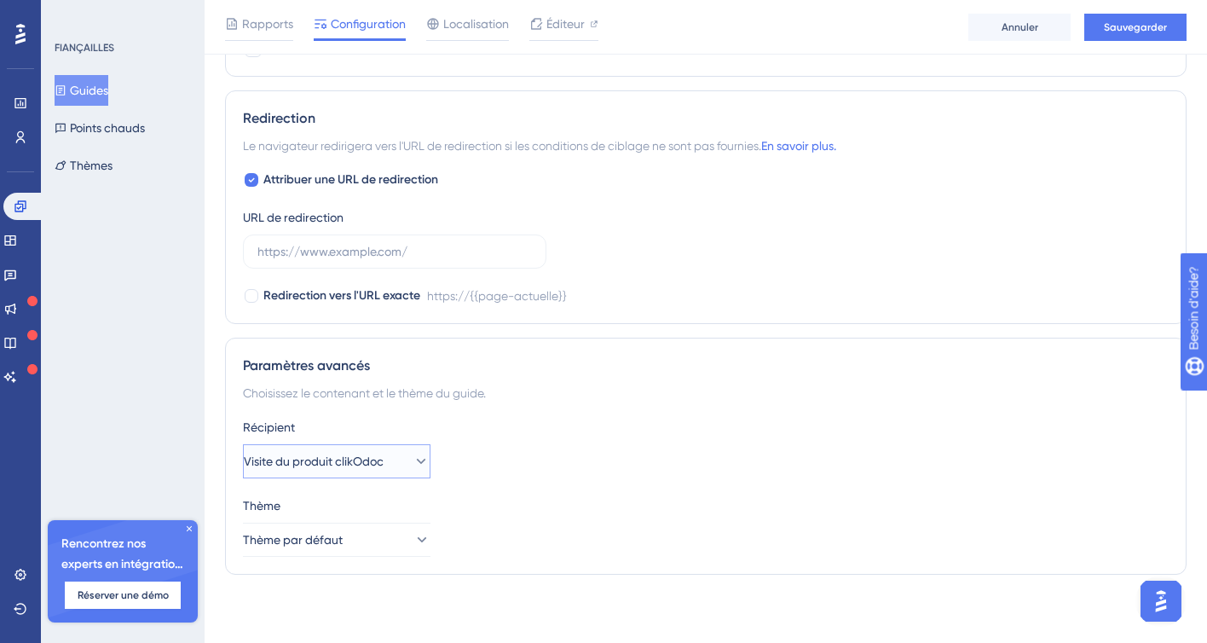
click at [413, 460] on icon at bounding box center [421, 461] width 17 height 17
click at [479, 418] on div "Récipient" at bounding box center [706, 427] width 926 height 20
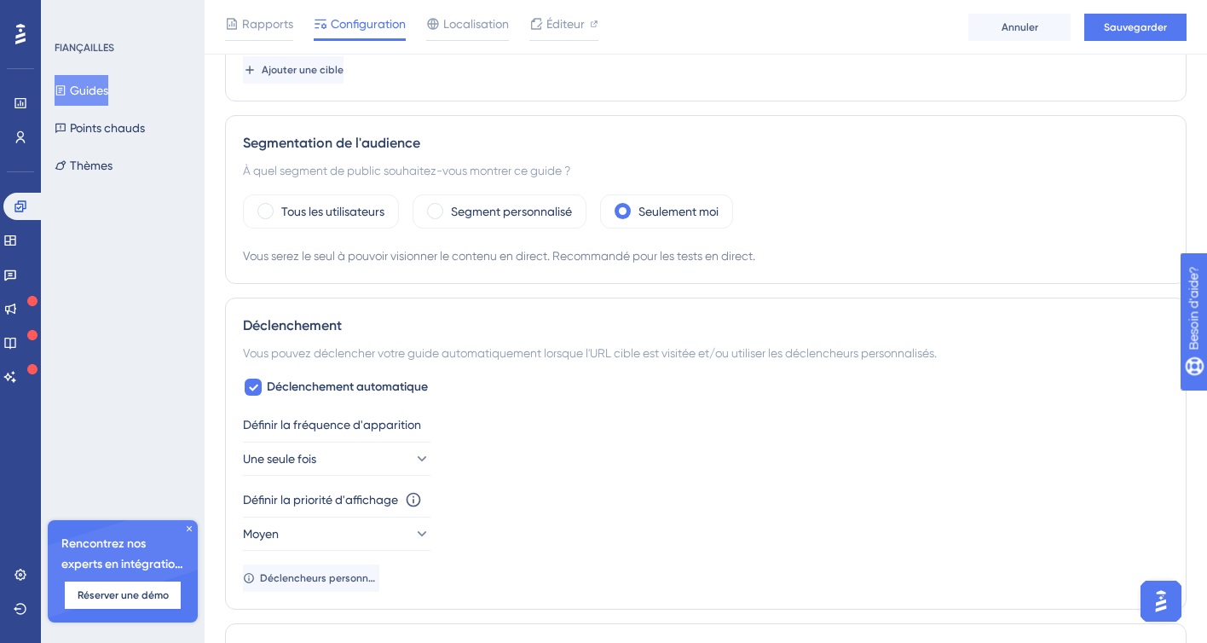
scroll to position [559, 0]
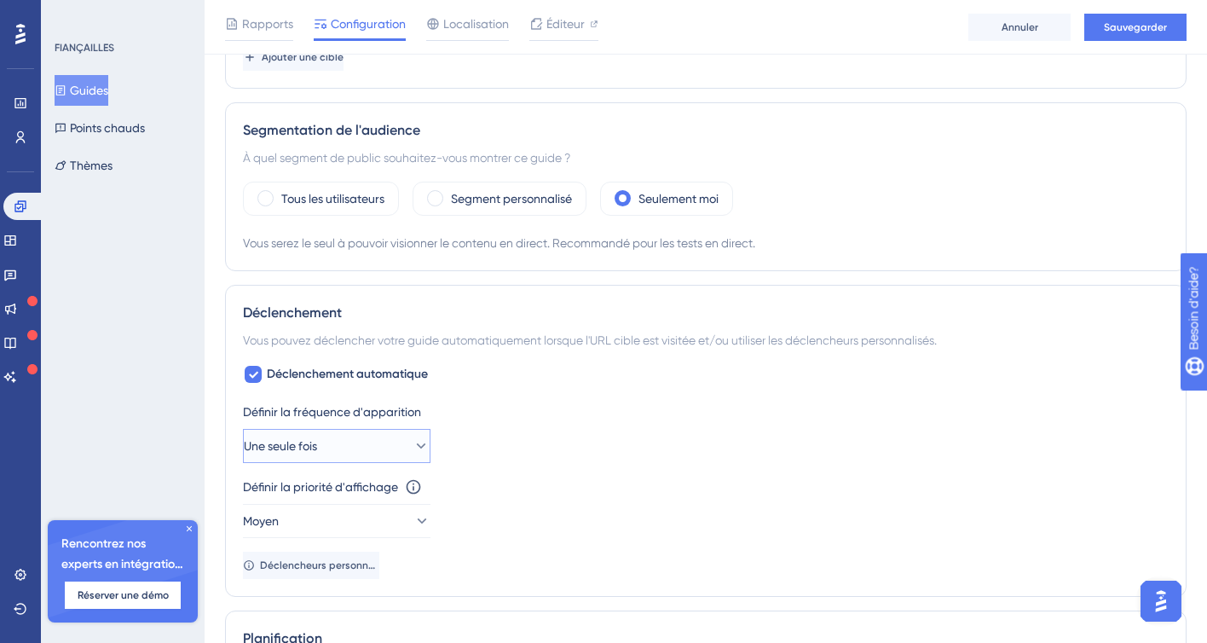
click at [413, 442] on icon at bounding box center [421, 445] width 17 height 17
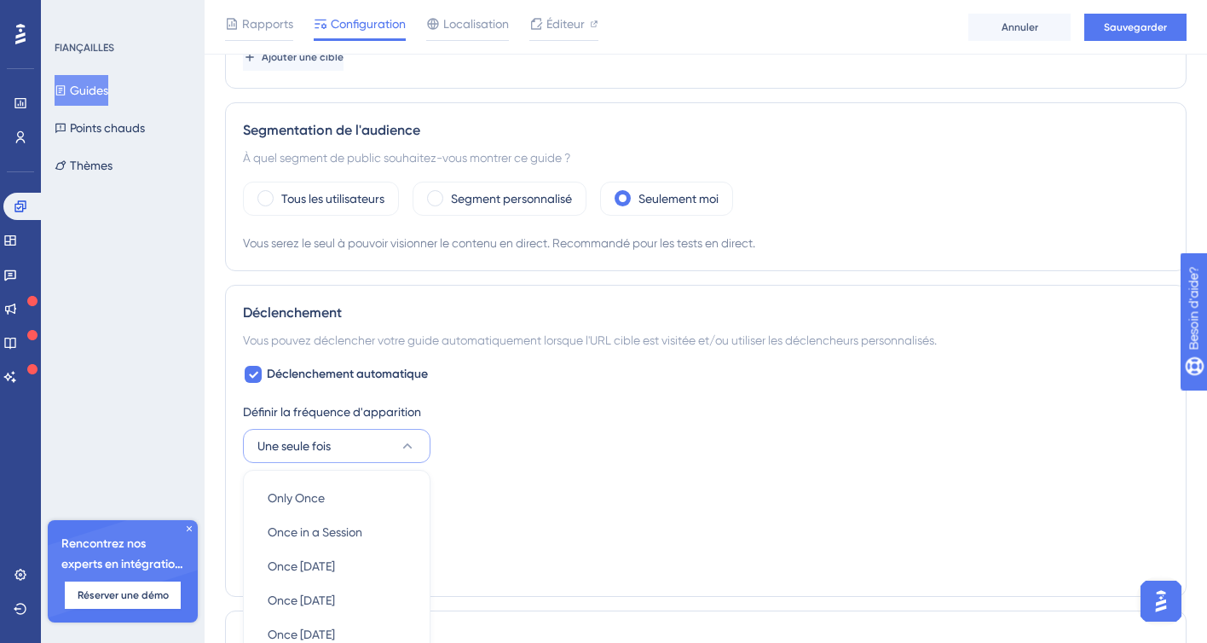
scroll to position [835, 0]
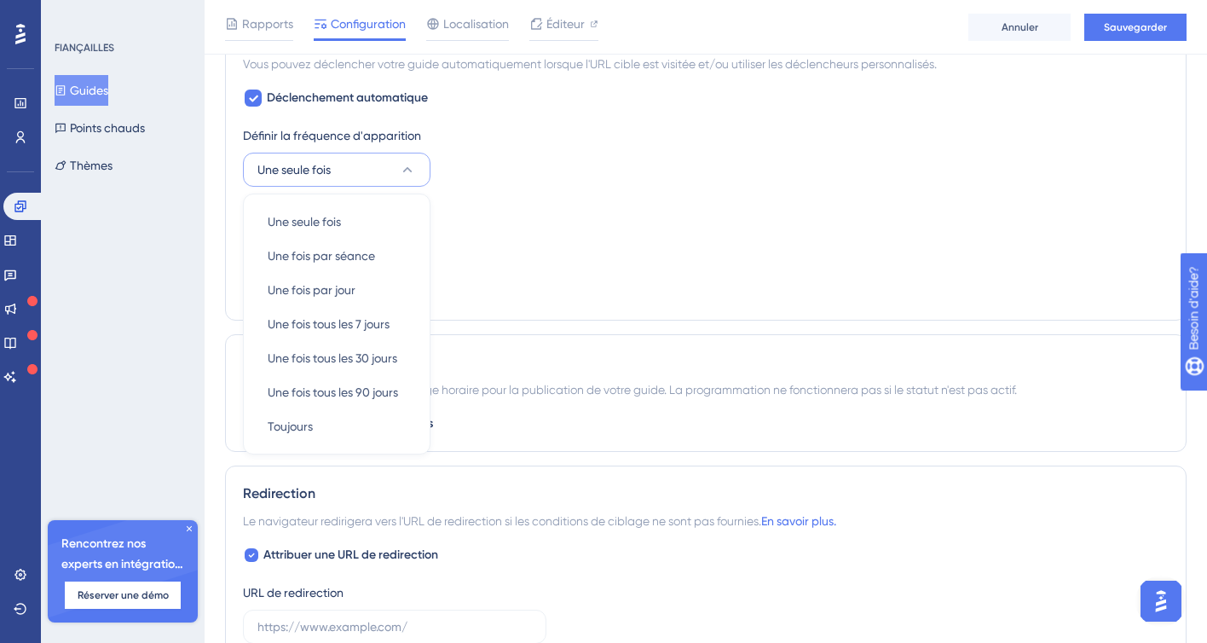
click at [538, 236] on div "Définir la priorité d'affichage Cette option définira la priorité d'affichage e…" at bounding box center [706, 230] width 926 height 61
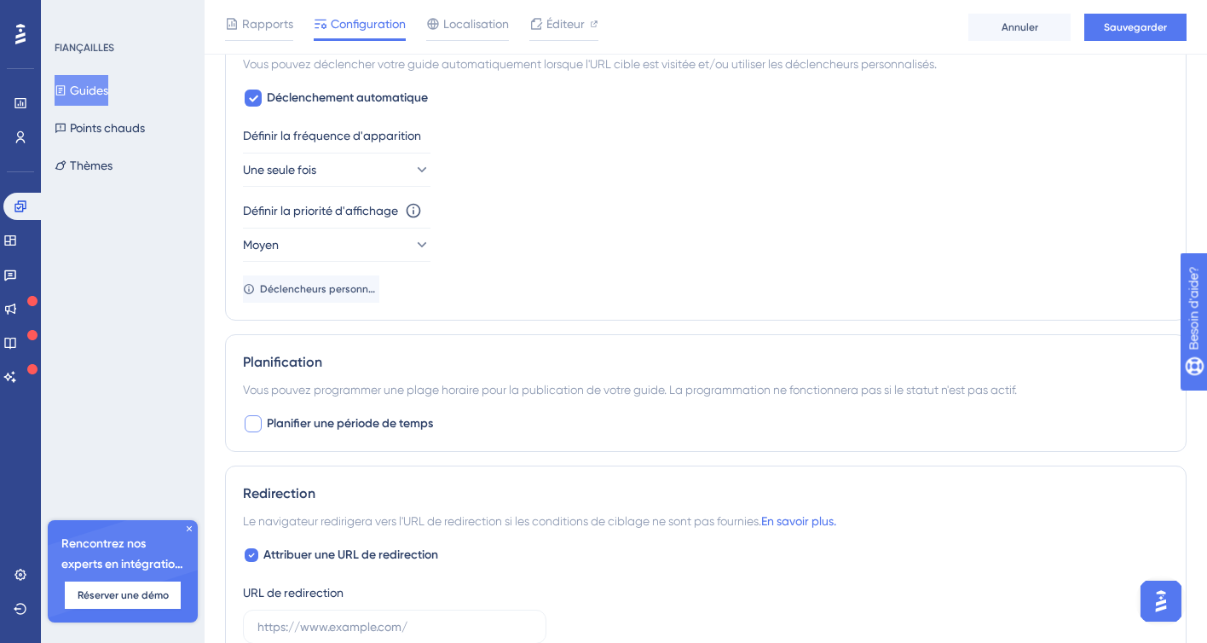
click at [250, 424] on div at bounding box center [253, 423] width 17 height 17
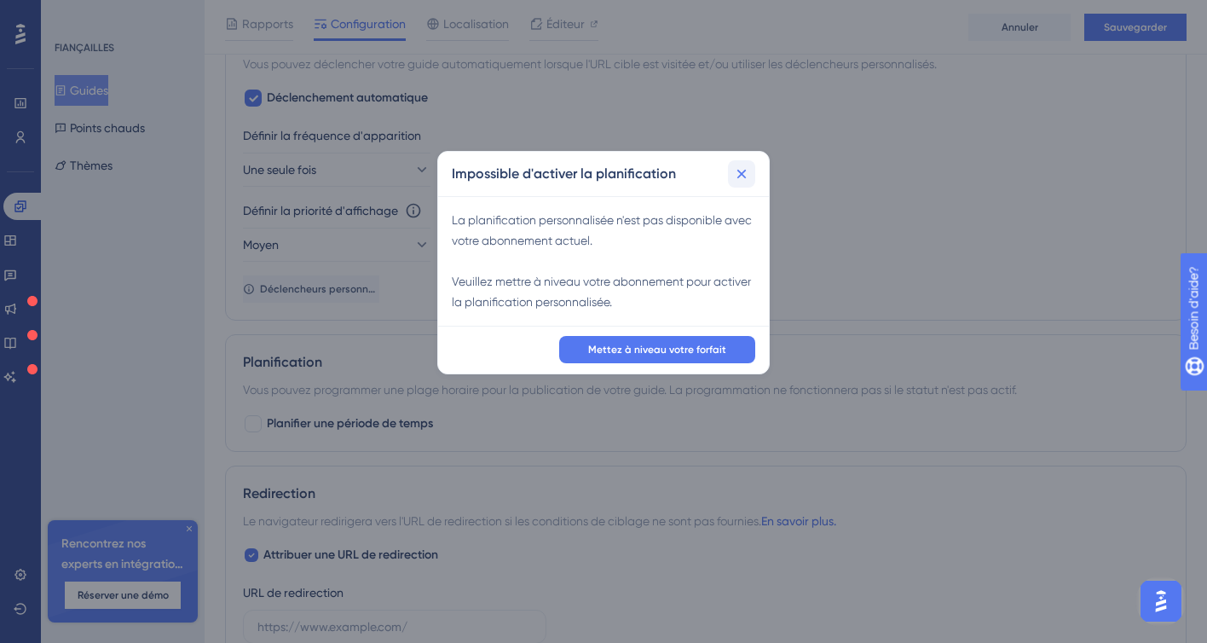
click at [736, 177] on icon at bounding box center [741, 173] width 17 height 17
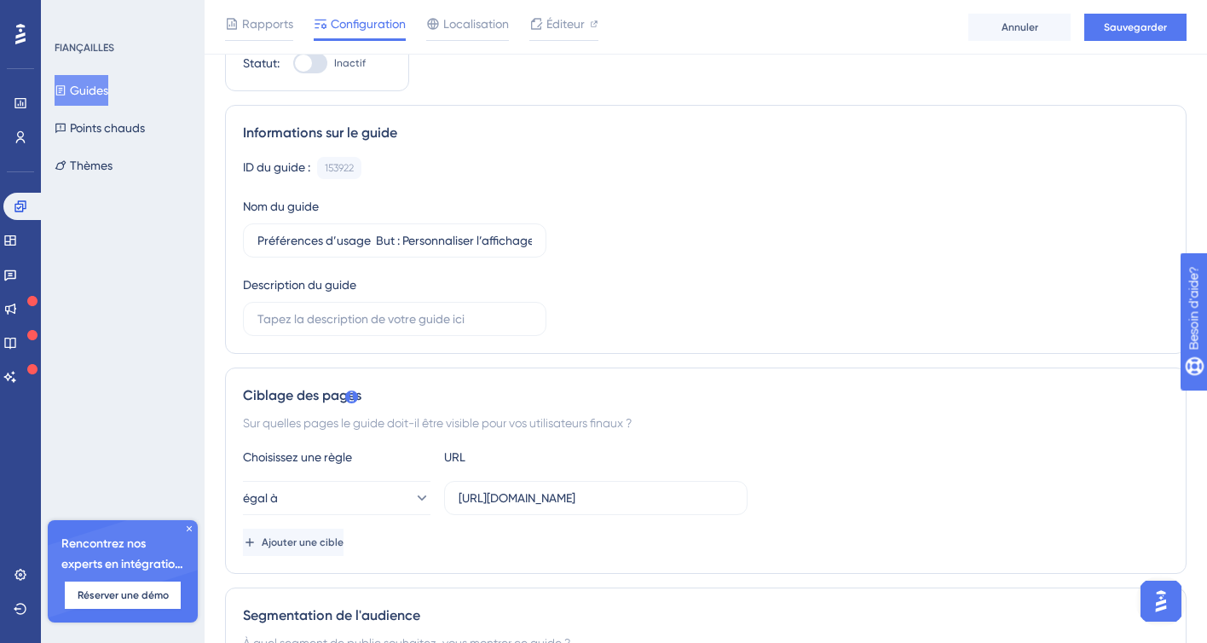
scroll to position [0, 0]
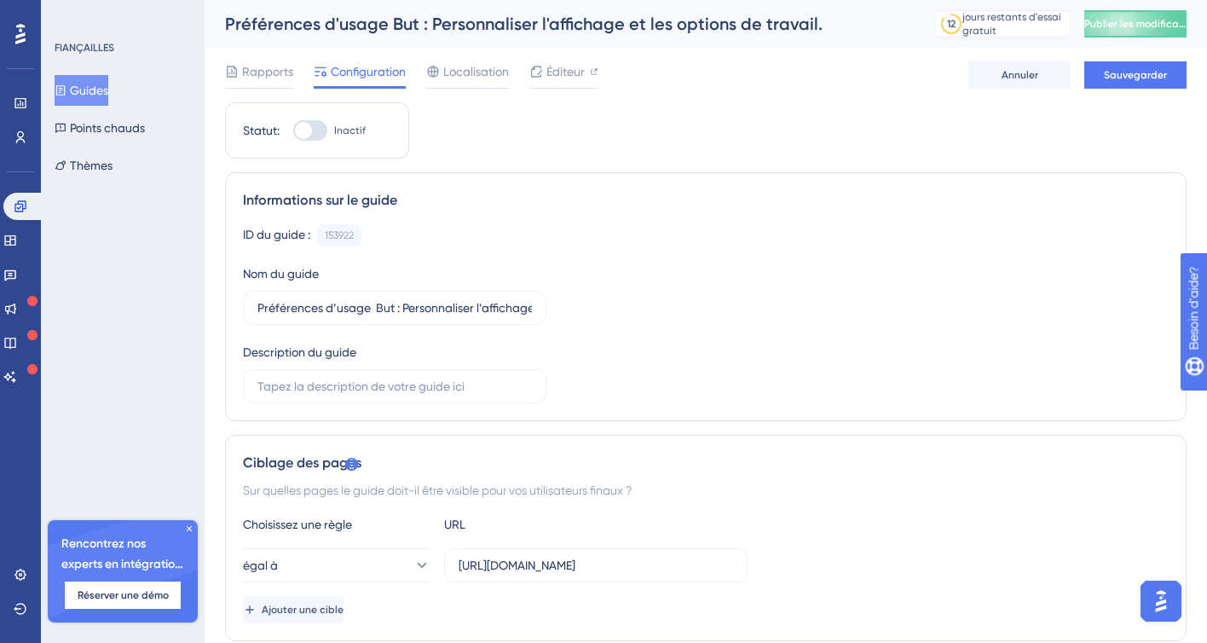
click at [303, 132] on div at bounding box center [303, 130] width 17 height 17
click at [293, 131] on input "Inactif" at bounding box center [292, 130] width 1 height 1
checkbox input "false"
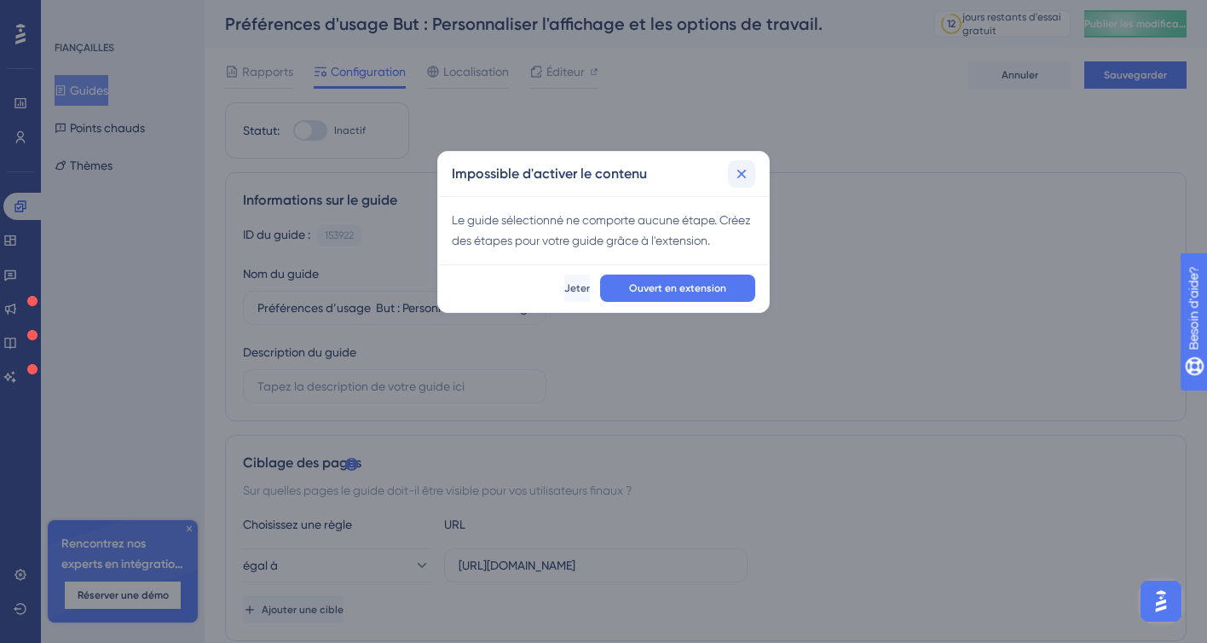
click at [744, 175] on icon at bounding box center [741, 173] width 17 height 17
